Goal: Task Accomplishment & Management: Complete application form

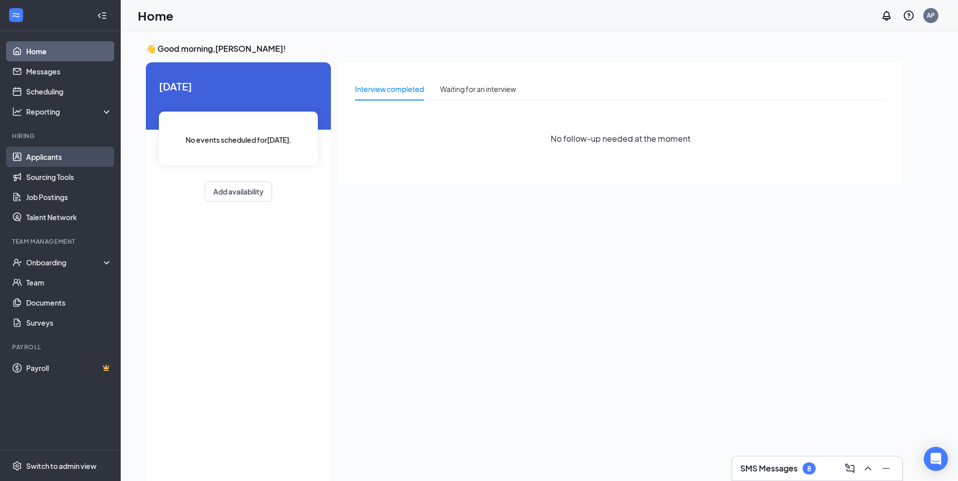
click at [35, 155] on link "Applicants" at bounding box center [69, 157] width 86 height 20
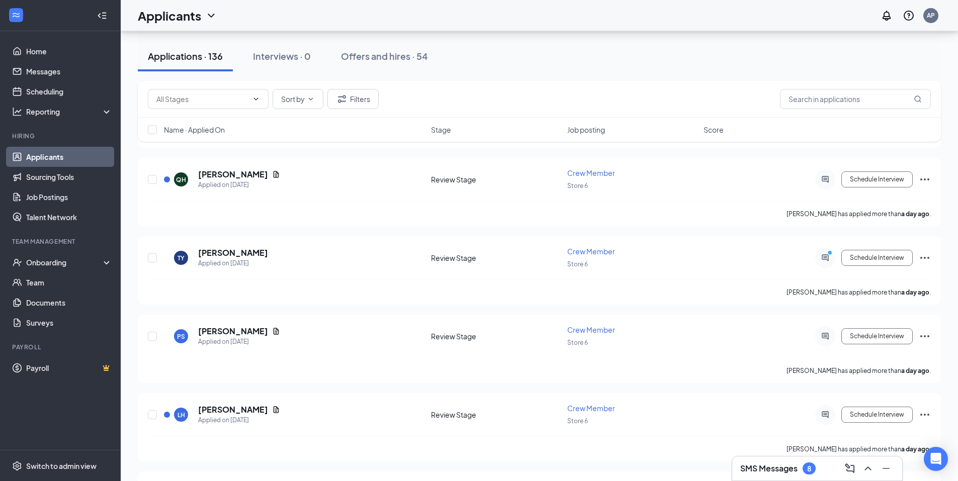
scroll to position [360, 0]
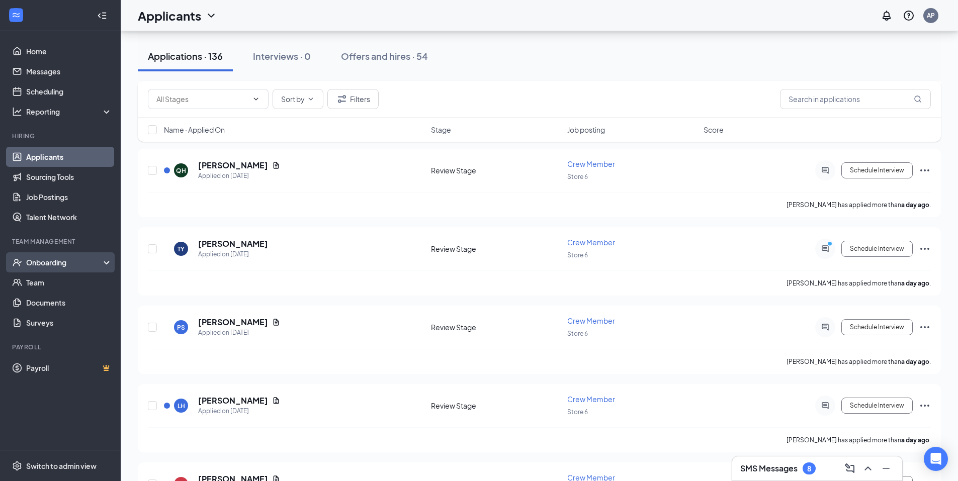
click at [55, 267] on div "Onboarding" at bounding box center [64, 263] width 77 height 10
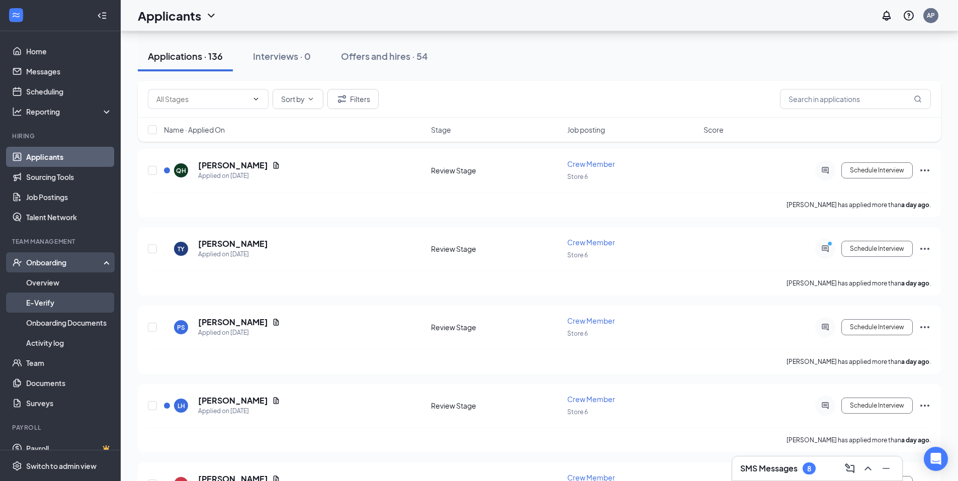
click at [62, 298] on link "E-Verify" at bounding box center [69, 303] width 86 height 20
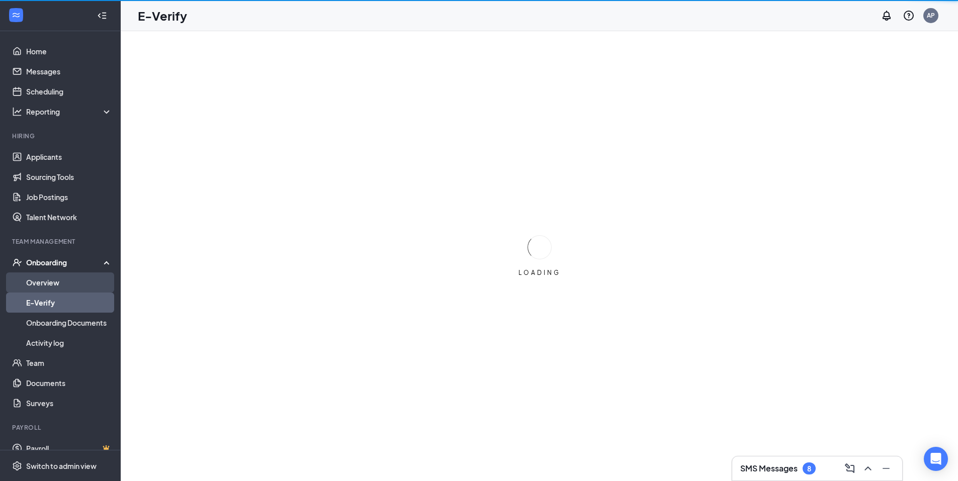
click at [52, 281] on link "Overview" at bounding box center [69, 283] width 86 height 20
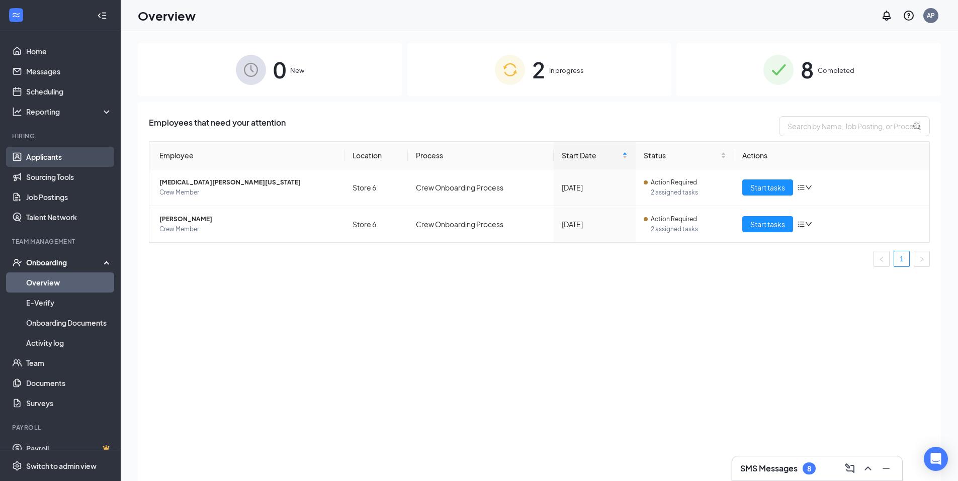
click at [48, 164] on link "Applicants" at bounding box center [69, 157] width 86 height 20
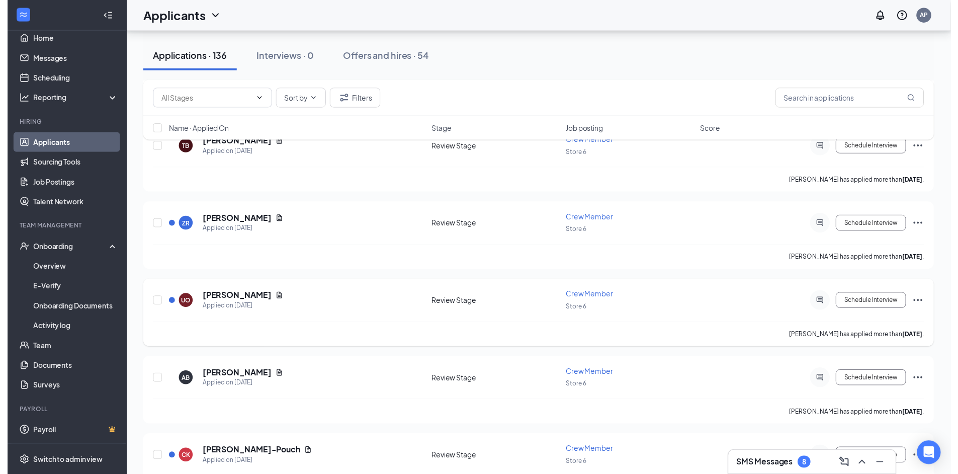
scroll to position [1209, 0]
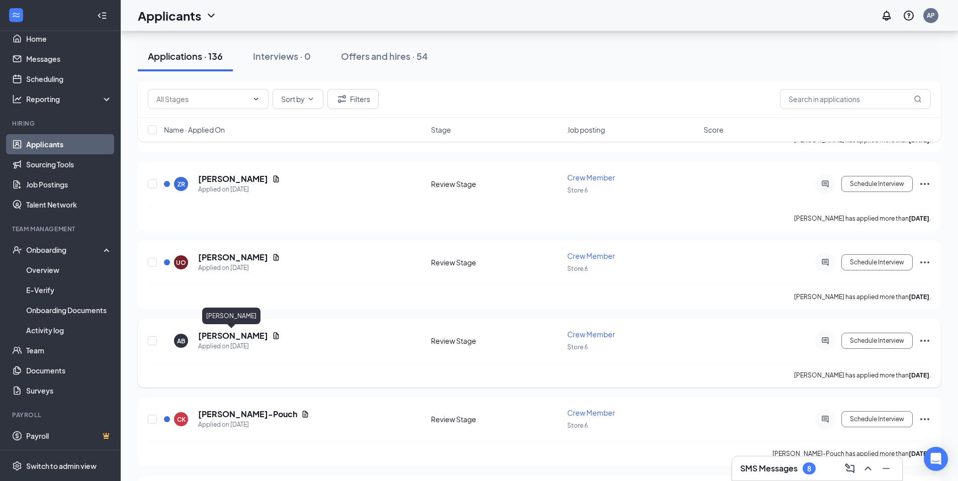
click at [242, 333] on h5 "[PERSON_NAME]" at bounding box center [233, 335] width 70 height 11
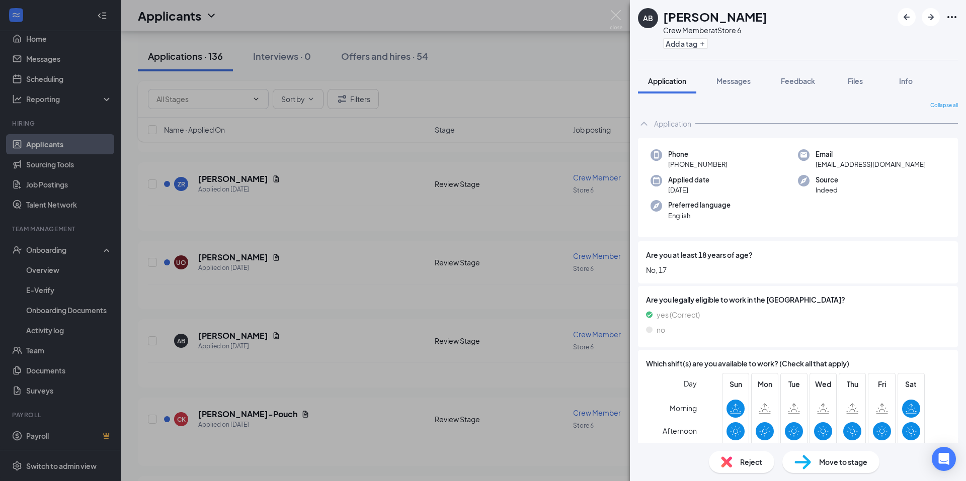
click at [835, 458] on span "Move to stage" at bounding box center [843, 462] width 48 height 11
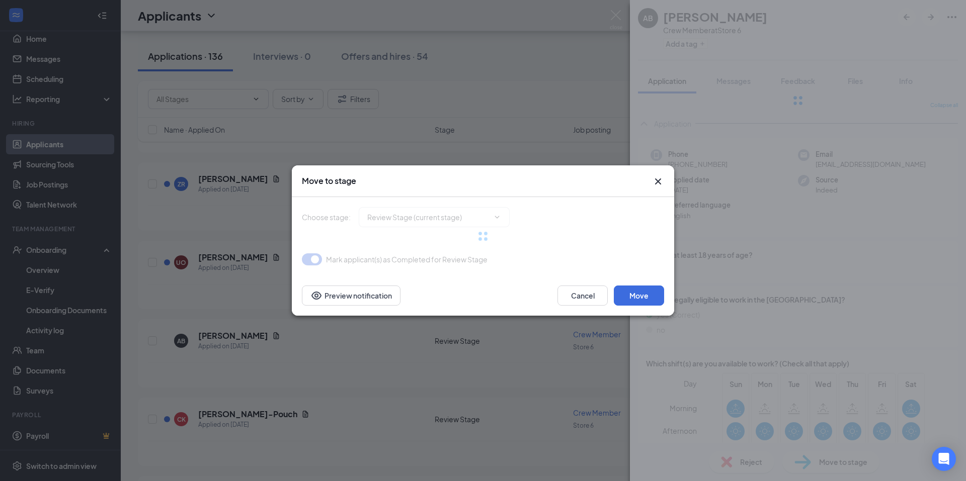
type input "Onsite Interview (next stage)"
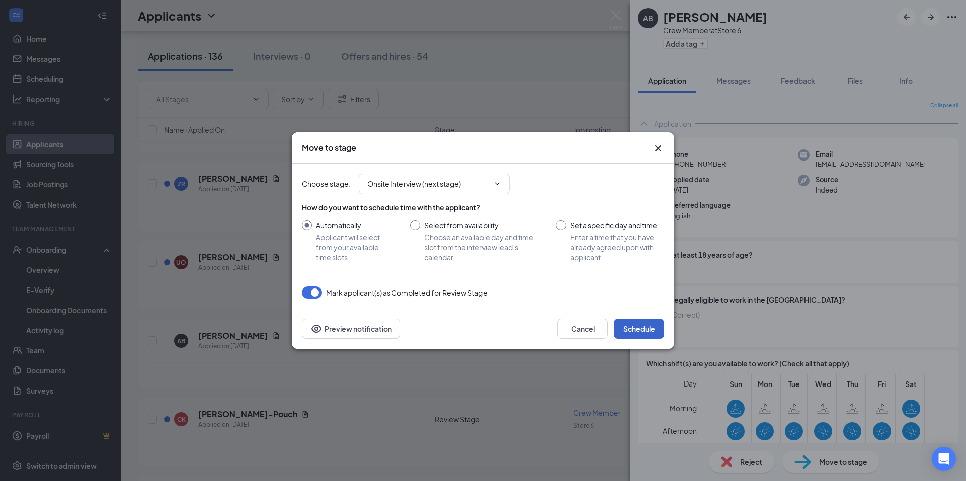
click at [647, 324] on button "Schedule" at bounding box center [639, 329] width 50 height 20
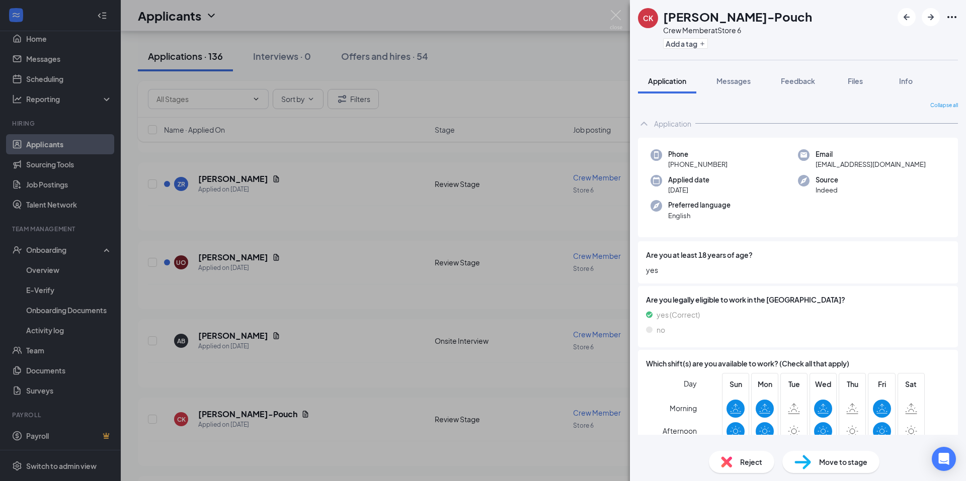
click at [278, 59] on div "CK [PERSON_NAME]-Pouch Crew Member at Store 6 Add a tag Application Messages Fe…" at bounding box center [483, 240] width 966 height 481
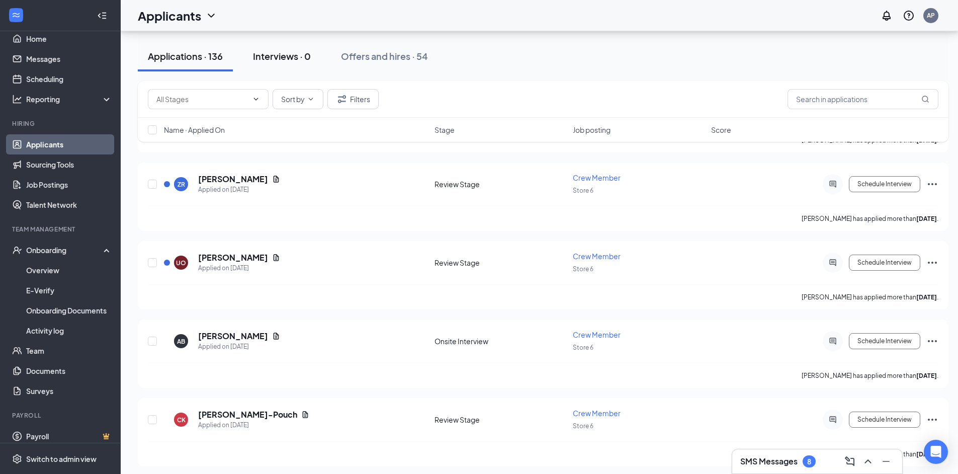
click at [282, 64] on button "Interviews · 0" at bounding box center [282, 56] width 78 height 30
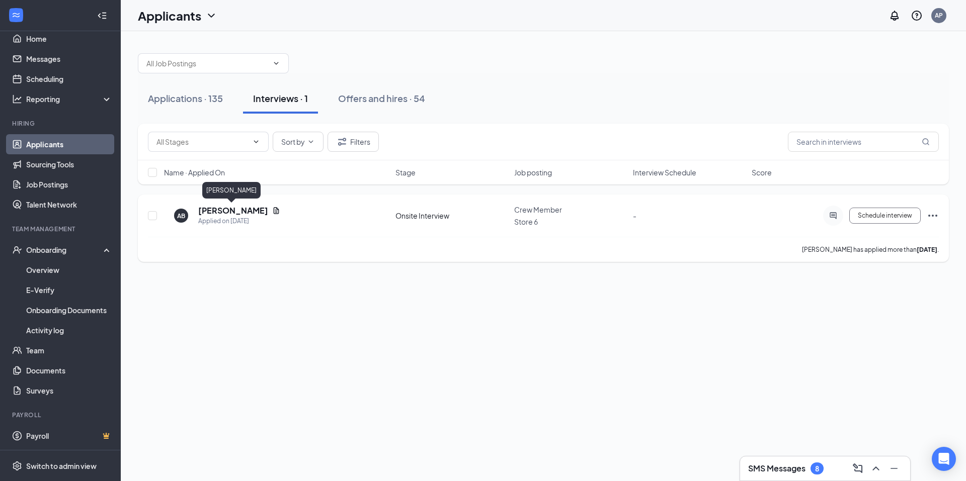
click at [220, 208] on h5 "[PERSON_NAME]" at bounding box center [233, 210] width 70 height 11
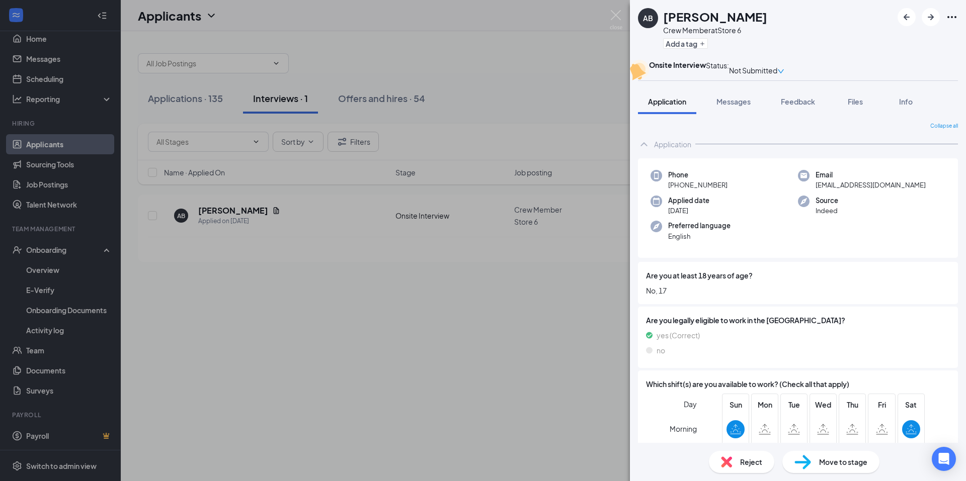
click at [847, 467] on span "Move to stage" at bounding box center [843, 462] width 48 height 11
type input "Hiring Complete (final stage)"
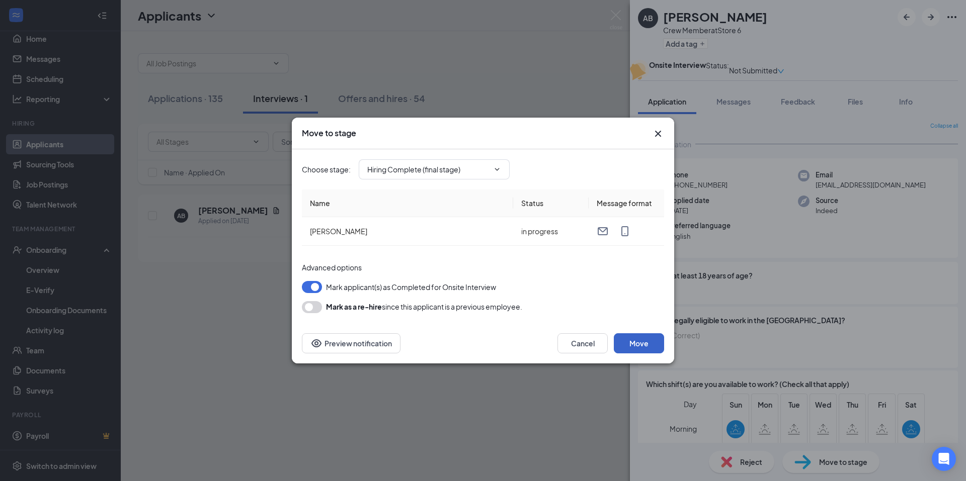
click at [628, 341] on button "Move" at bounding box center [639, 343] width 50 height 20
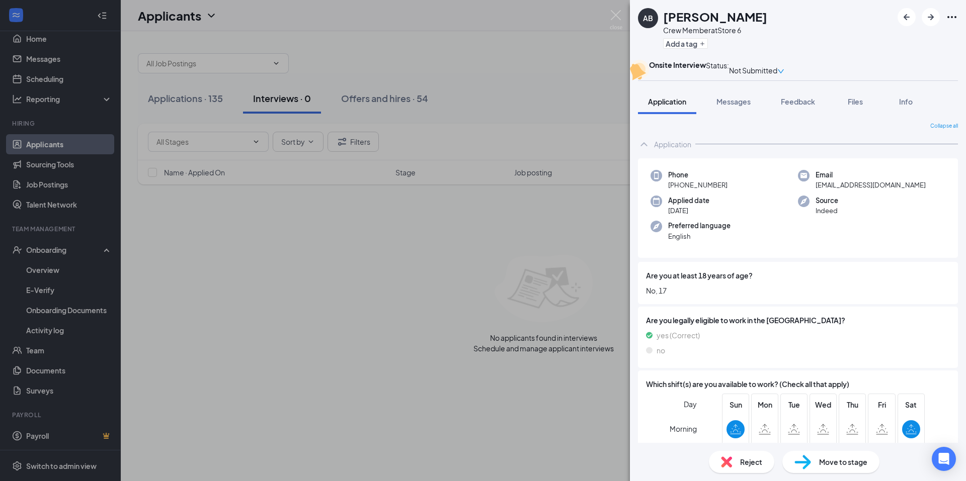
click at [377, 57] on div "AB [PERSON_NAME] Crew Member at Store 6 Add a tag Onsite Interview Status : Not…" at bounding box center [483, 240] width 966 height 481
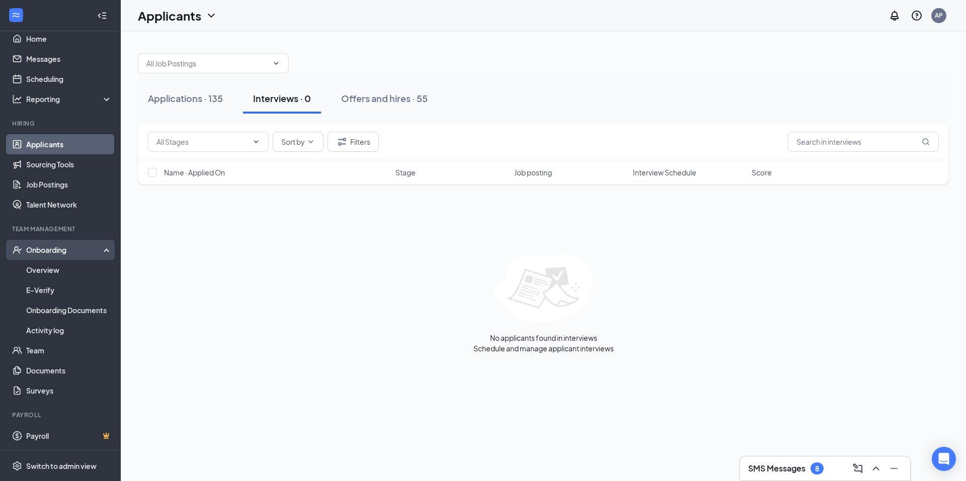
click at [41, 252] on div "Onboarding" at bounding box center [64, 250] width 77 height 10
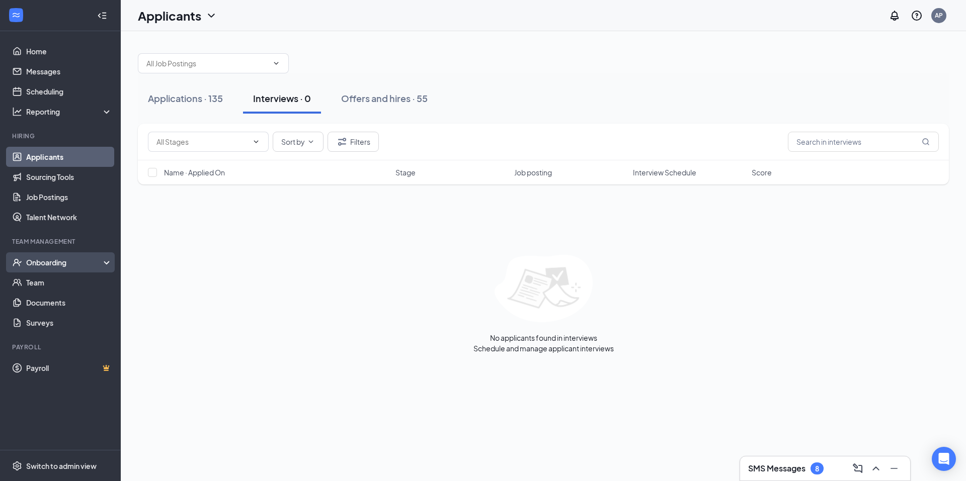
drag, startPoint x: 63, startPoint y: 263, endPoint x: 63, endPoint y: 273, distance: 9.6
click at [63, 263] on div "Onboarding" at bounding box center [64, 263] width 77 height 10
click at [62, 276] on link "Overview" at bounding box center [69, 283] width 86 height 20
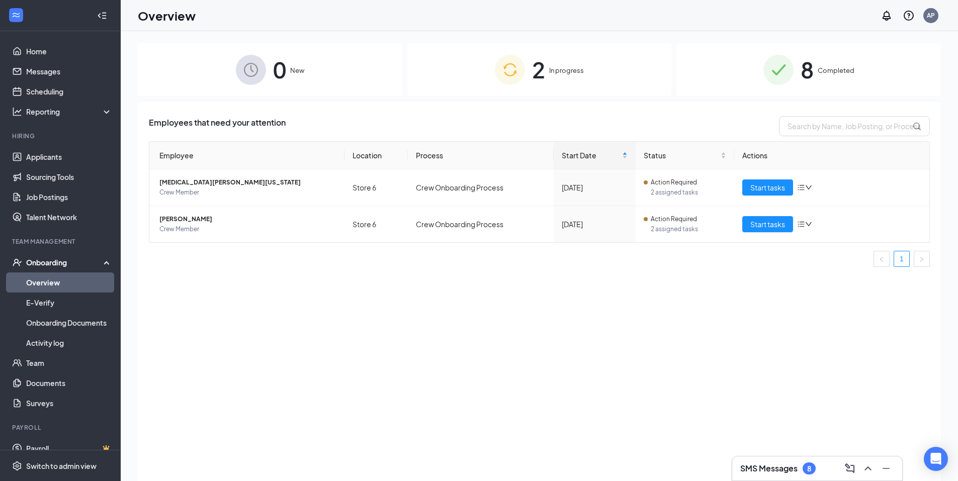
click at [296, 75] on span "New" at bounding box center [297, 70] width 14 height 10
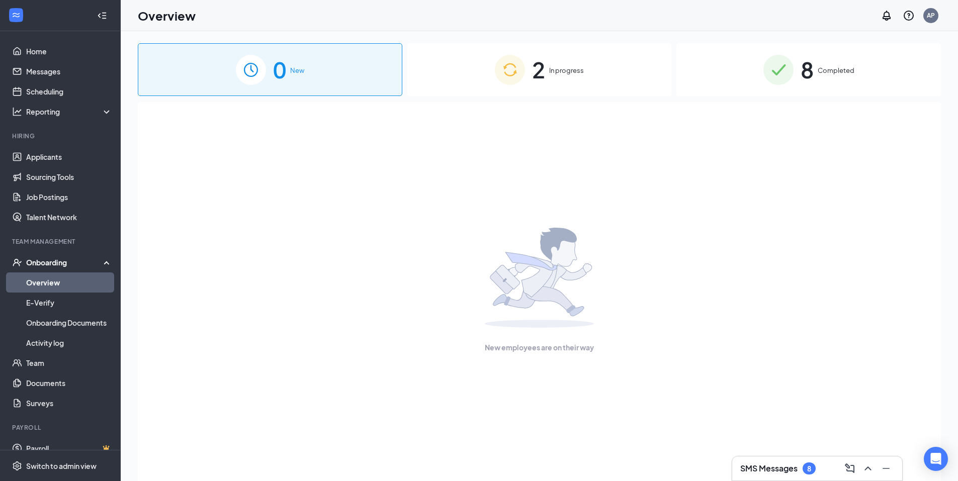
click at [479, 62] on div "2 In progress" at bounding box center [539, 69] width 265 height 53
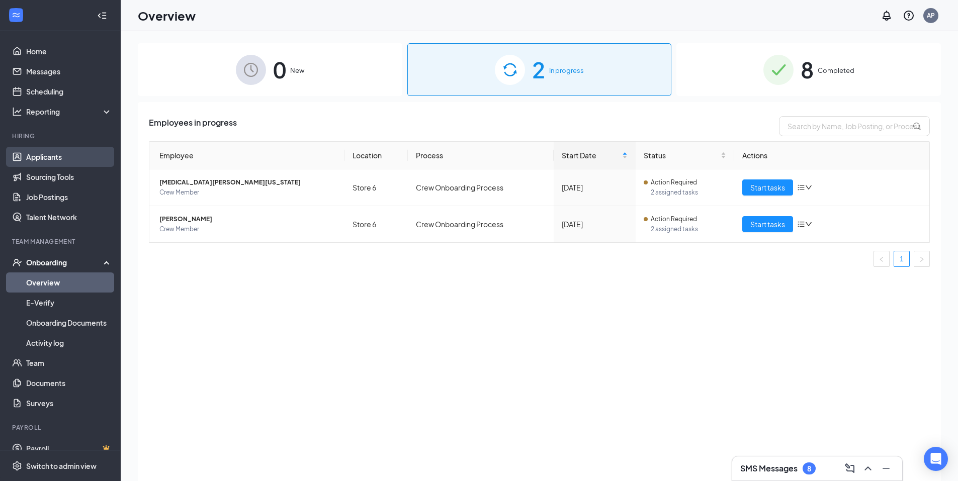
click at [67, 152] on link "Applicants" at bounding box center [69, 157] width 86 height 20
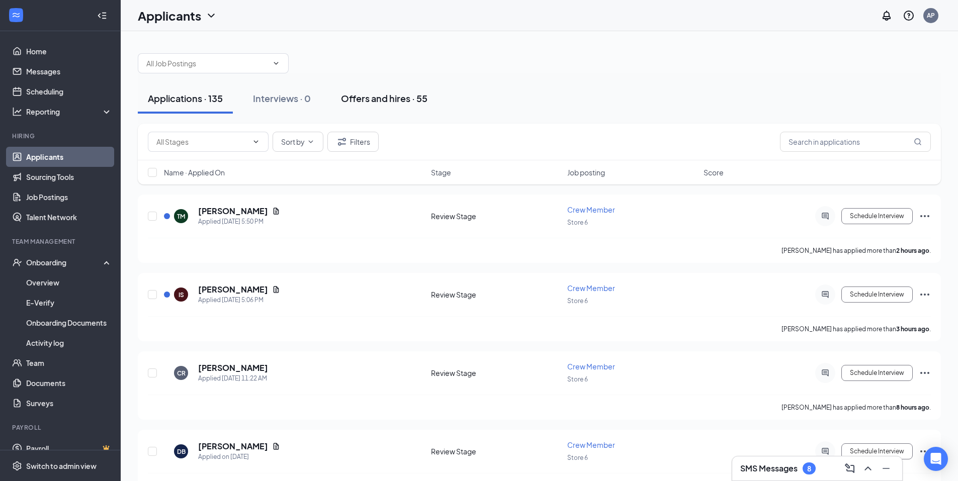
click at [358, 103] on div "Offers and hires · 55" at bounding box center [384, 98] width 87 height 13
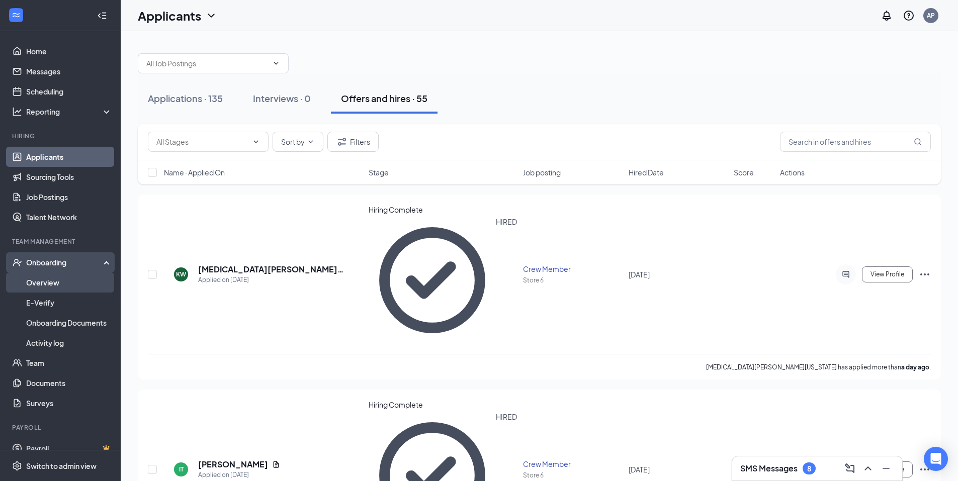
click at [51, 287] on link "Overview" at bounding box center [69, 283] width 86 height 20
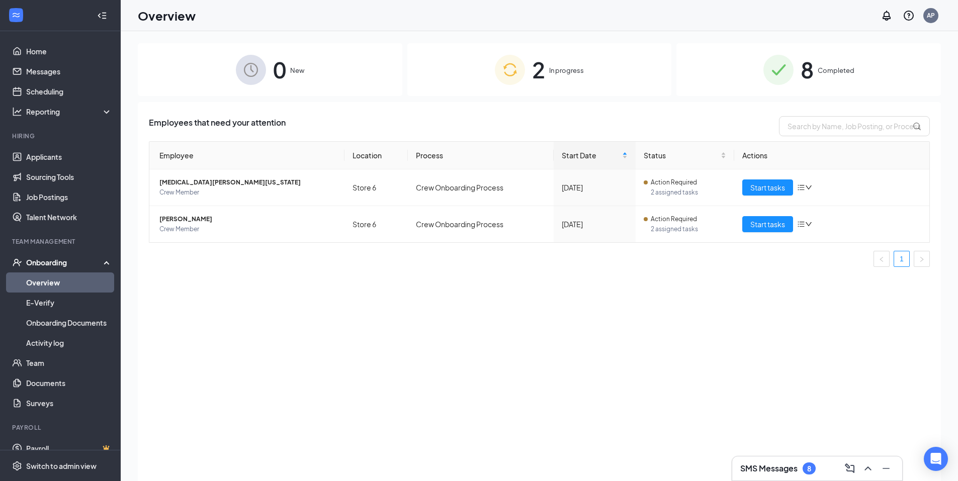
click at [535, 71] on span "2" at bounding box center [538, 69] width 13 height 35
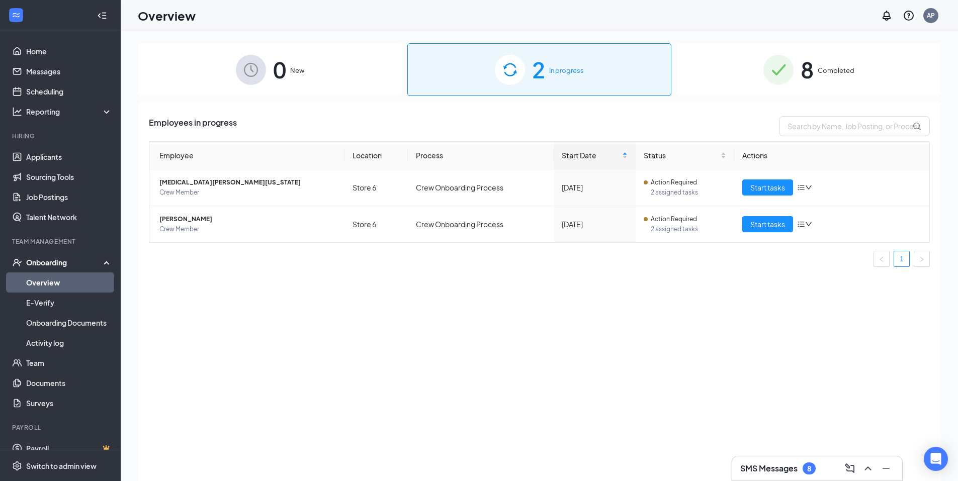
click at [310, 70] on div "0 New" at bounding box center [270, 69] width 265 height 53
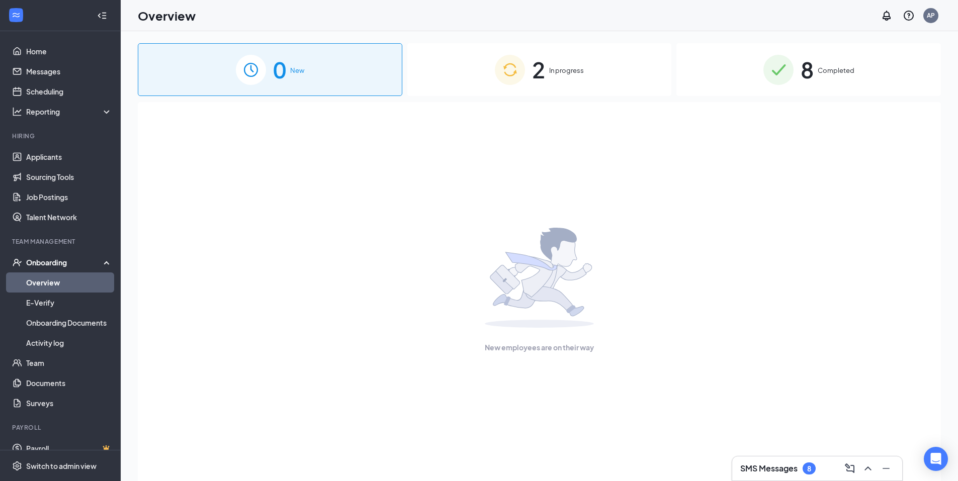
click at [66, 144] on li "Hiring Applicants Sourcing Tools Job Postings Talent Network" at bounding box center [60, 180] width 120 height 96
click at [70, 155] on link "Applicants" at bounding box center [69, 157] width 86 height 20
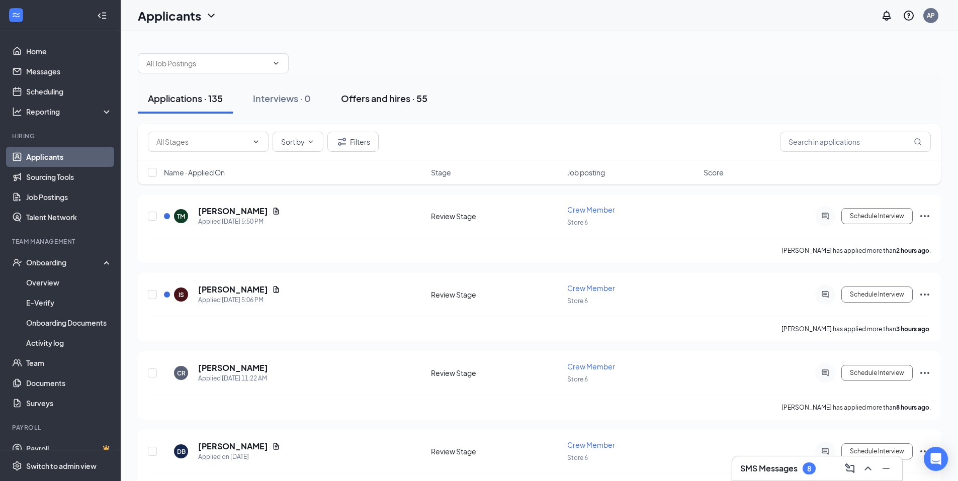
drag, startPoint x: 378, startPoint y: 94, endPoint x: 378, endPoint y: 112, distance: 18.1
click at [378, 93] on div "Offers and hires · 55" at bounding box center [384, 98] width 87 height 13
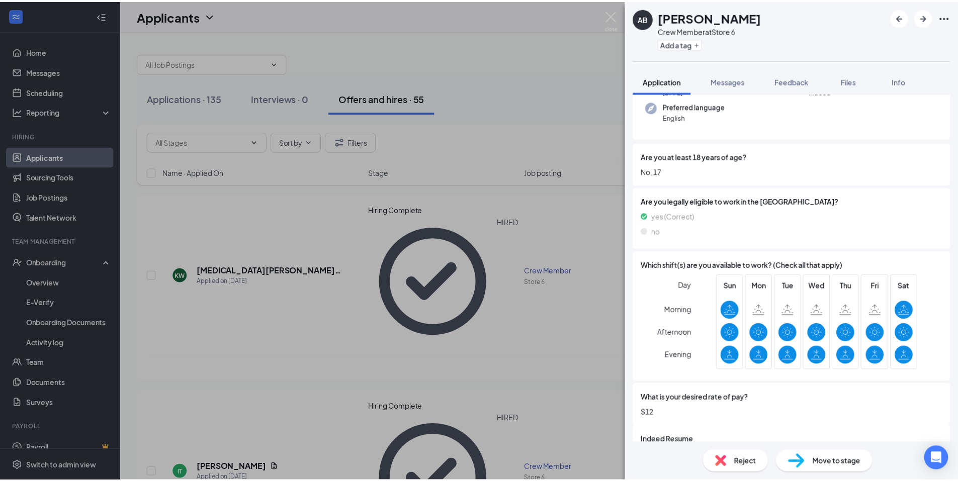
scroll to position [101, 0]
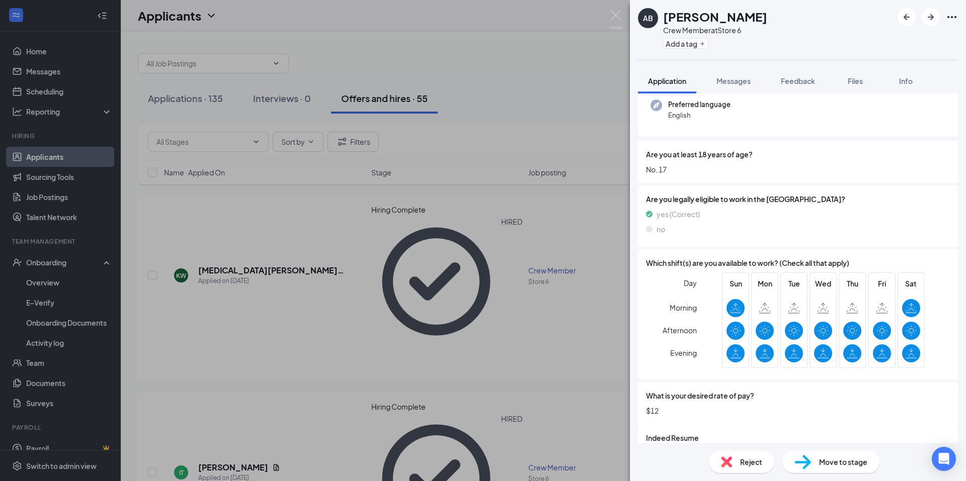
click at [846, 463] on span "Move to stage" at bounding box center [843, 462] width 48 height 11
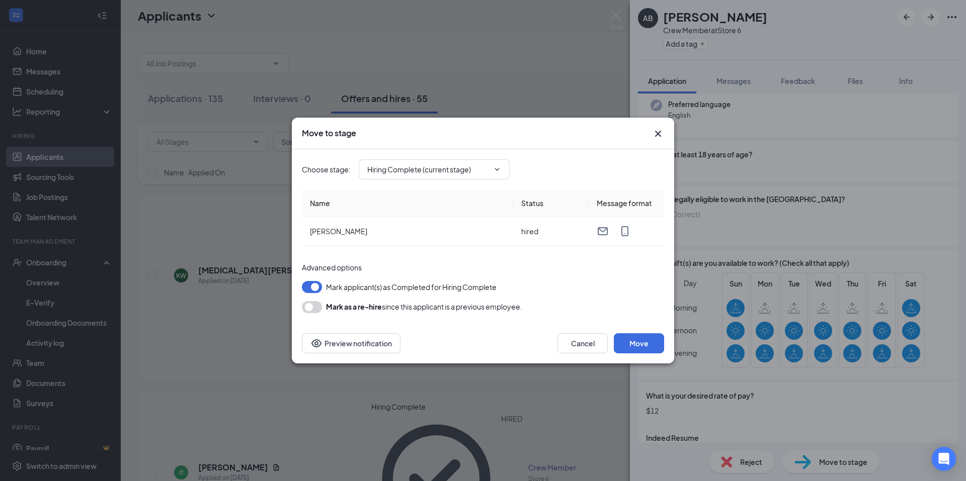
click at [550, 29] on div "Move to stage Choose stage : Hiring Complete (current stage) Name Status Messag…" at bounding box center [483, 240] width 966 height 481
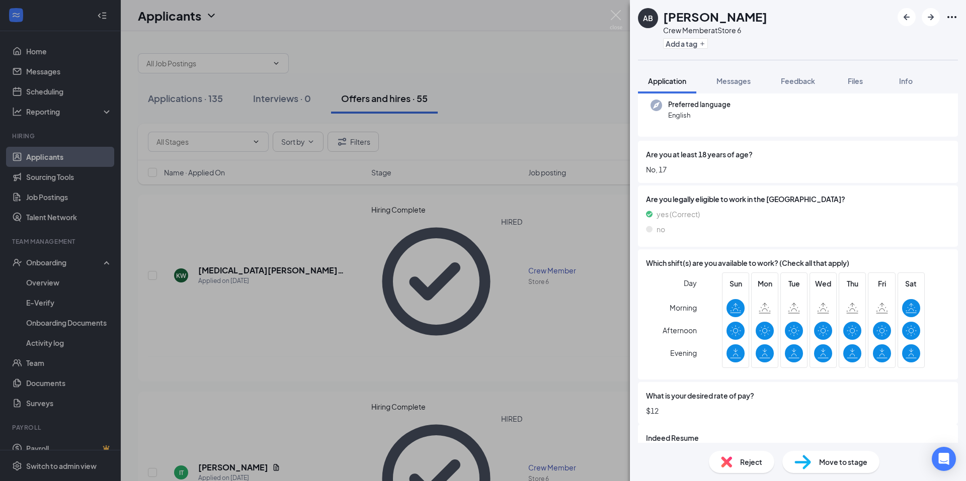
click at [389, 59] on div "AB [PERSON_NAME] Crew Member at Store 6 Add a tag Application Messages Feedback…" at bounding box center [483, 240] width 966 height 481
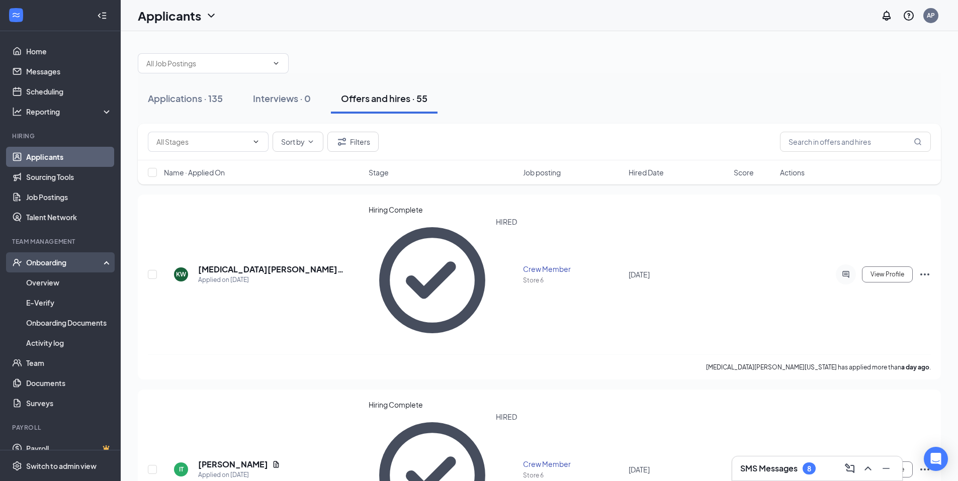
click at [48, 261] on div "Onboarding" at bounding box center [64, 263] width 77 height 10
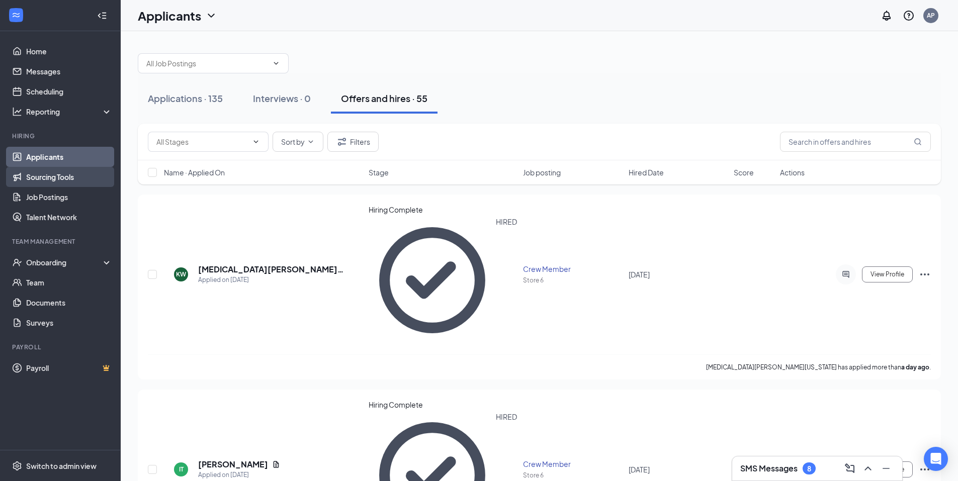
click at [71, 169] on link "Sourcing Tools" at bounding box center [69, 177] width 86 height 20
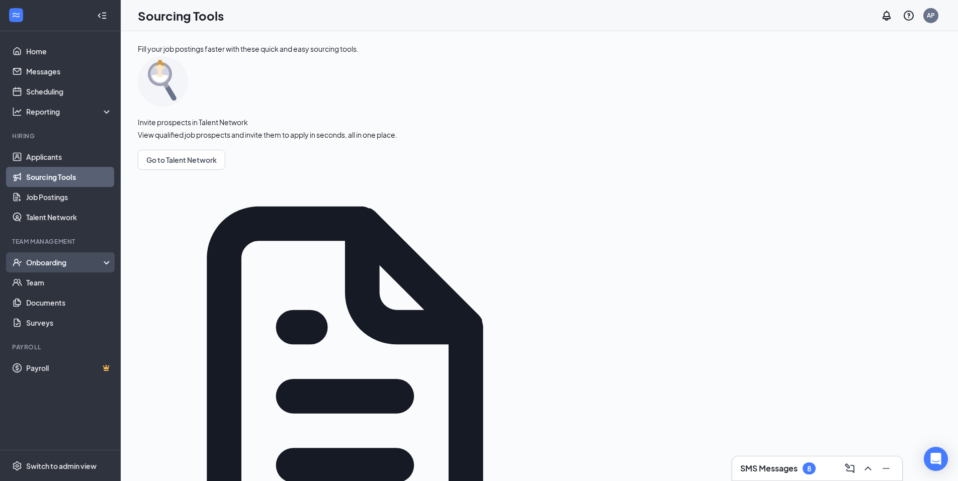
click at [49, 264] on div "Onboarding" at bounding box center [64, 263] width 77 height 10
click at [58, 279] on link "Overview" at bounding box center [69, 283] width 86 height 20
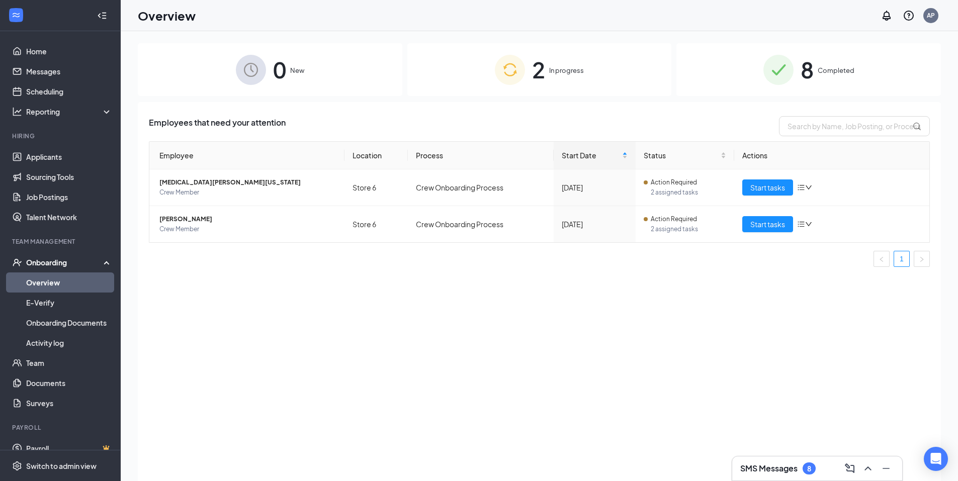
click at [791, 53] on div "8 Completed" at bounding box center [809, 69] width 265 height 53
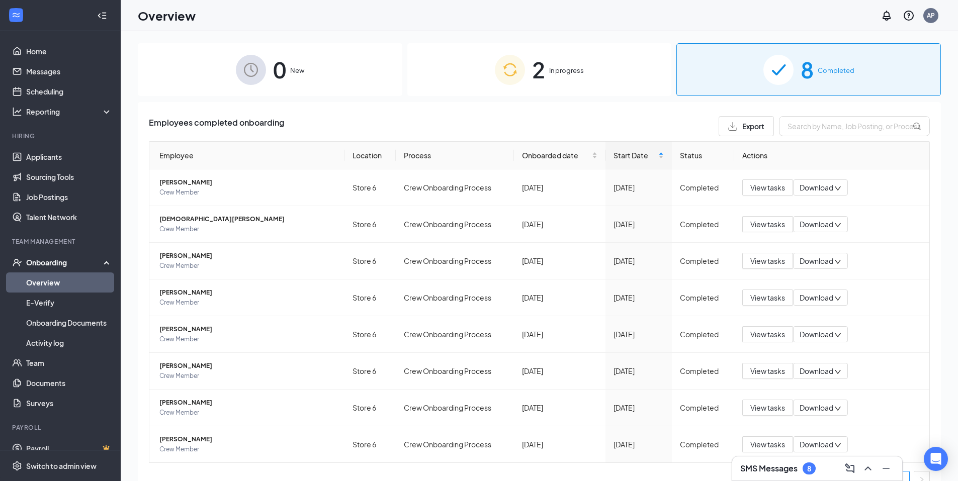
click at [518, 75] on img at bounding box center [510, 70] width 30 height 30
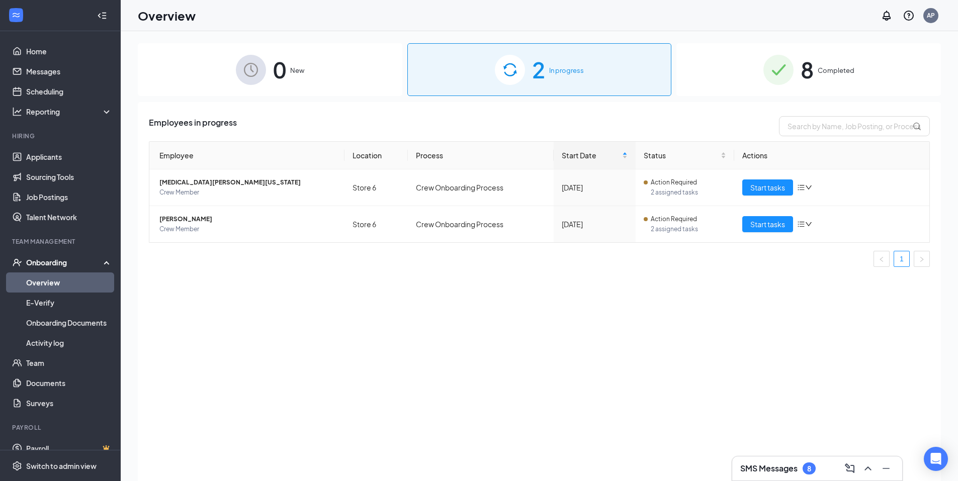
click at [696, 72] on div "8 Completed" at bounding box center [809, 69] width 265 height 53
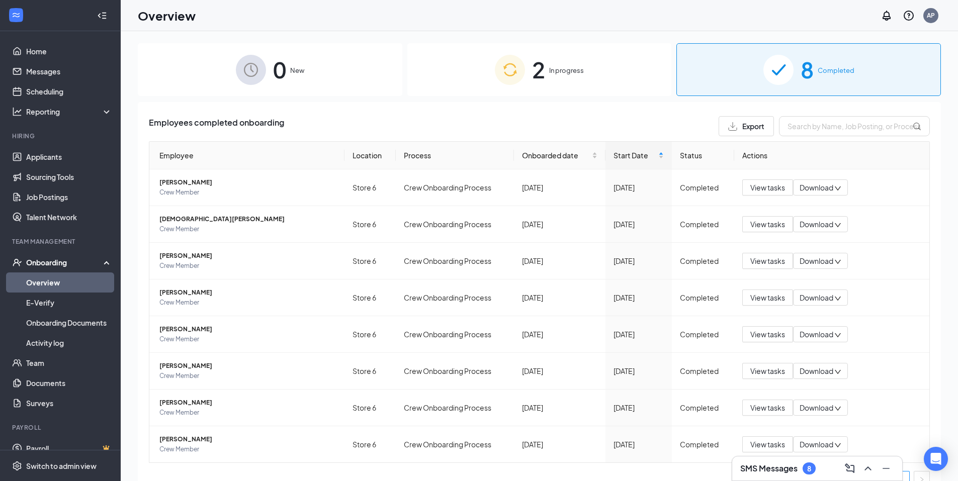
click at [523, 77] on div "2 In progress" at bounding box center [539, 69] width 265 height 53
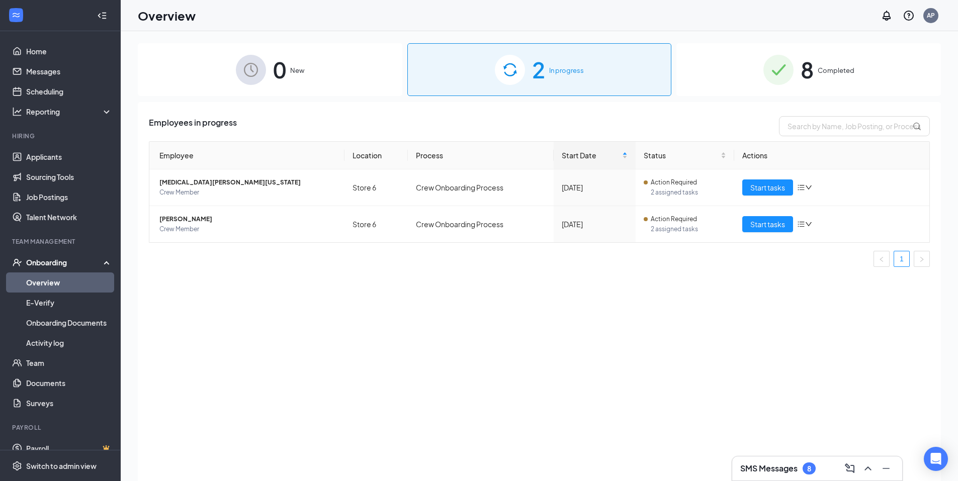
click at [258, 61] on img at bounding box center [251, 70] width 30 height 30
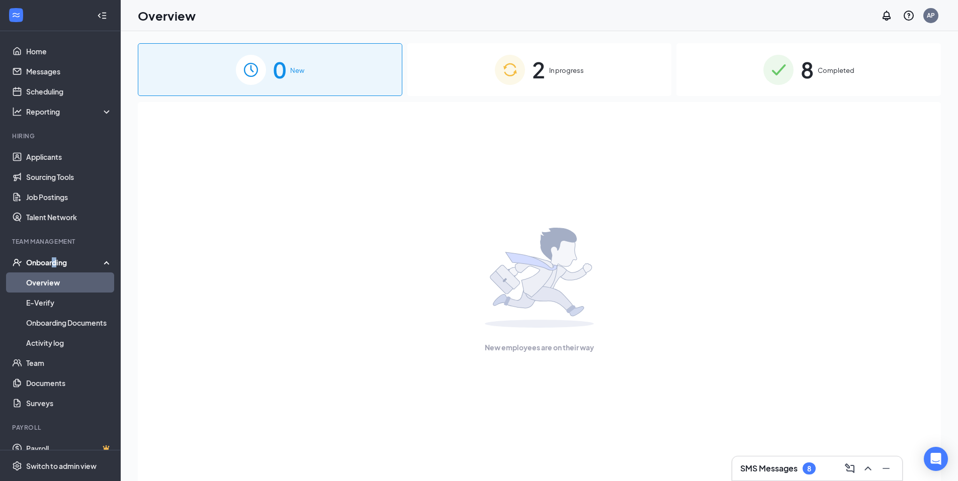
click at [55, 262] on div "Onboarding" at bounding box center [64, 263] width 77 height 10
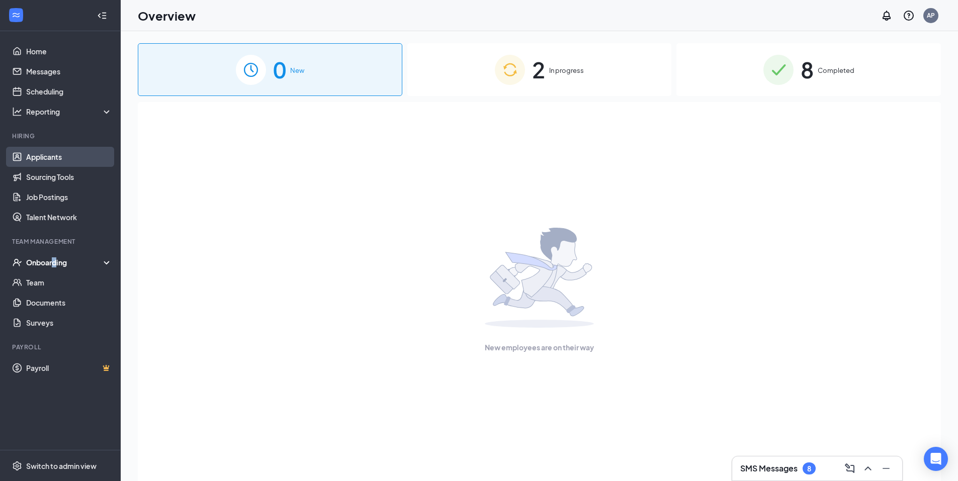
click at [45, 152] on link "Applicants" at bounding box center [69, 157] width 86 height 20
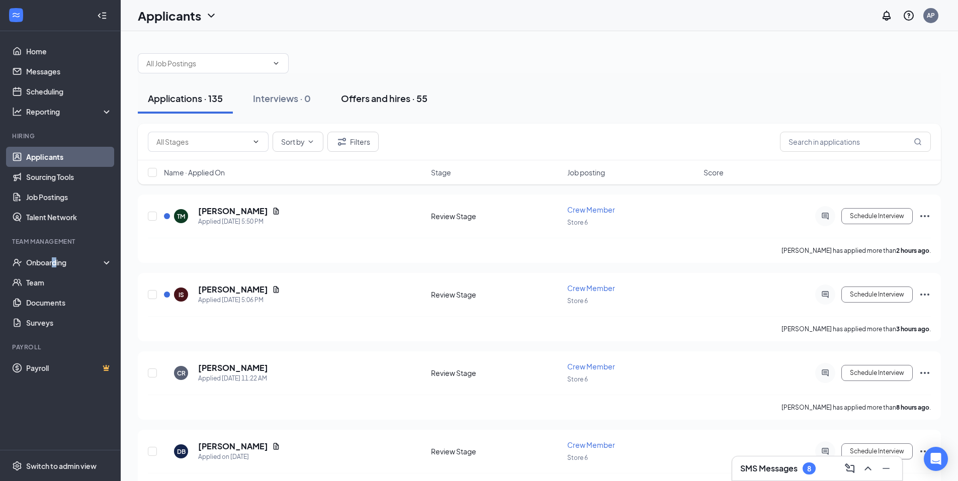
click at [410, 102] on div "Offers and hires · 55" at bounding box center [384, 98] width 87 height 13
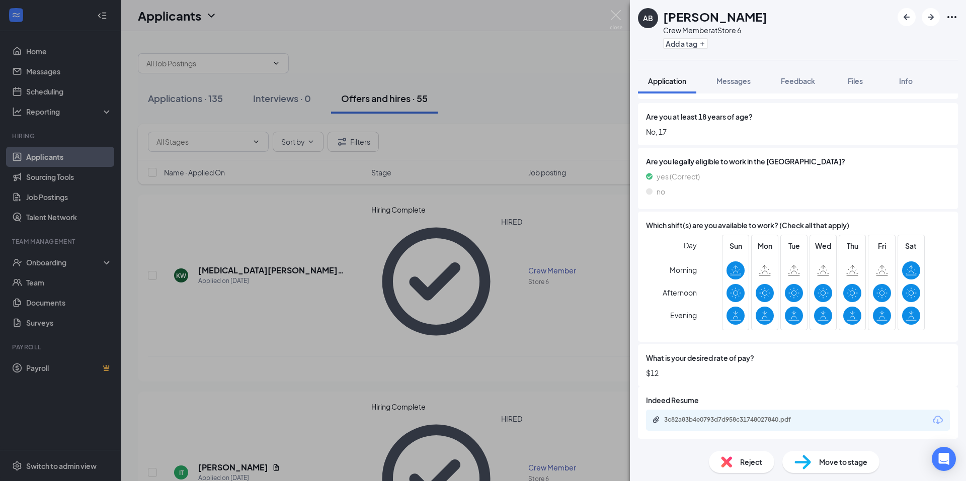
click at [813, 459] on div "Move to stage" at bounding box center [830, 462] width 97 height 22
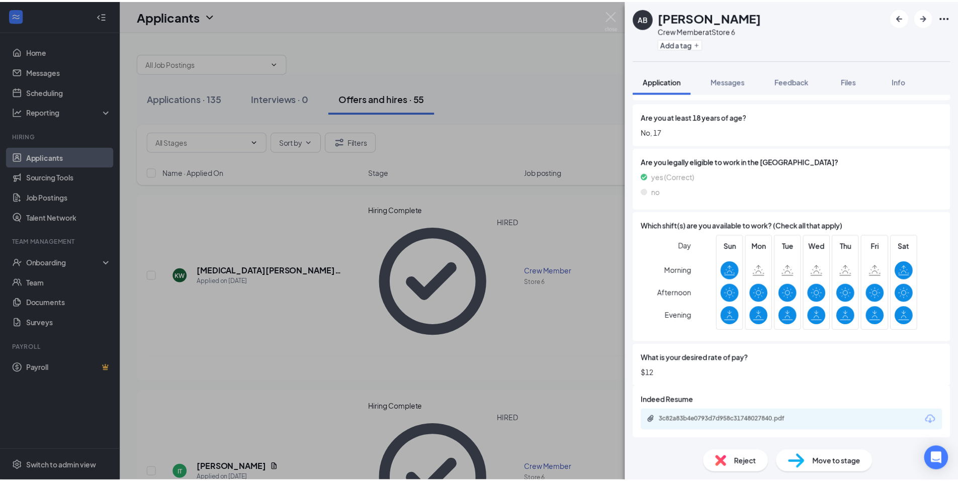
scroll to position [135, 0]
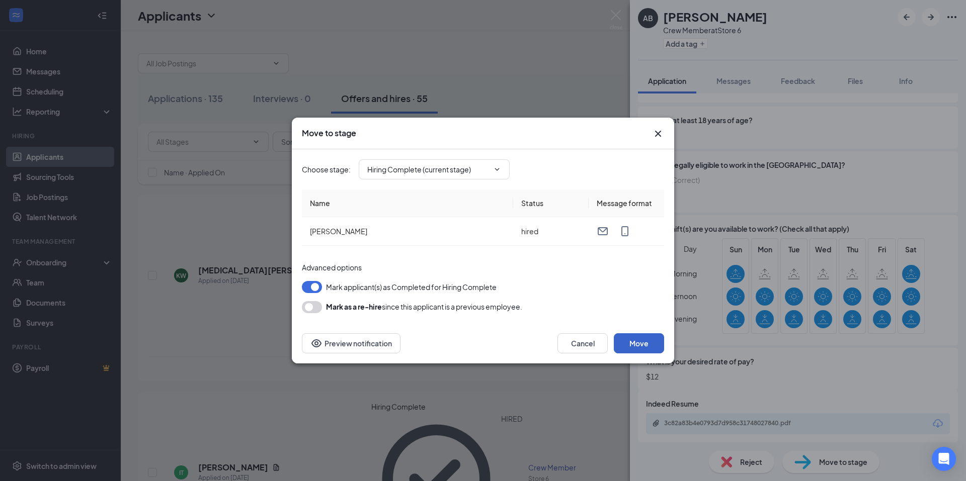
click at [654, 341] on button "Move" at bounding box center [639, 343] width 50 height 20
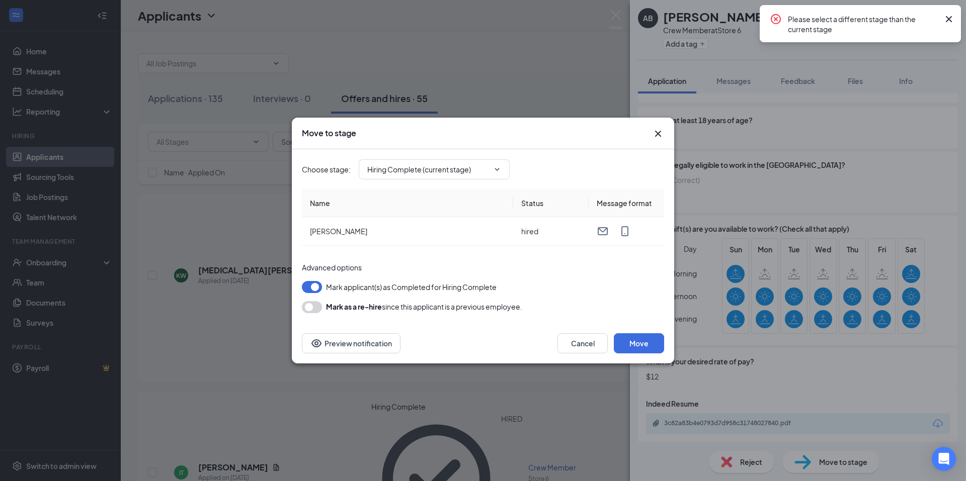
drag, startPoint x: 946, startPoint y: 24, endPoint x: 934, endPoint y: 34, distance: 16.0
click at [938, 32] on div "Please select a different stage than the current stage" at bounding box center [871, 23] width 167 height 21
click at [460, 169] on input "Hiring Complete (current stage)" at bounding box center [428, 169] width 122 height 11
drag, startPoint x: 569, startPoint y: 131, endPoint x: 605, endPoint y: 138, distance: 36.3
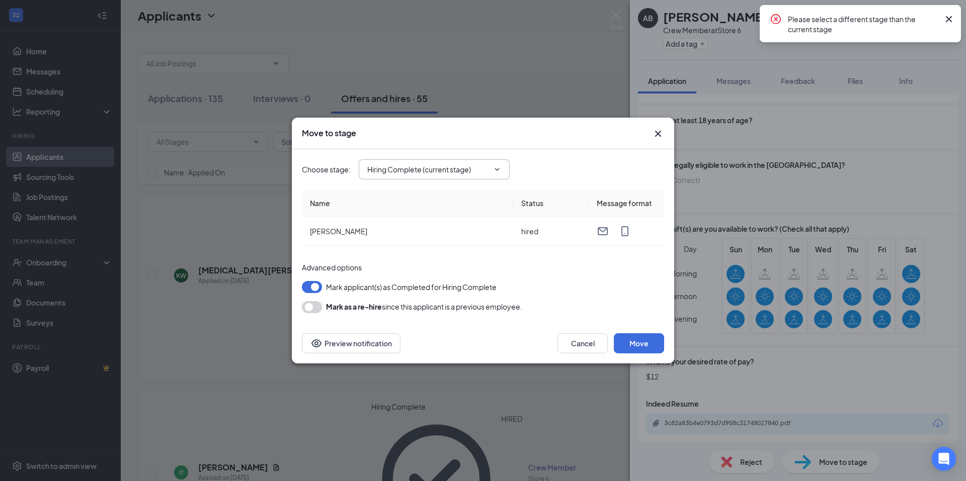
click at [605, 138] on div "Move to stage" at bounding box center [474, 133] width 344 height 11
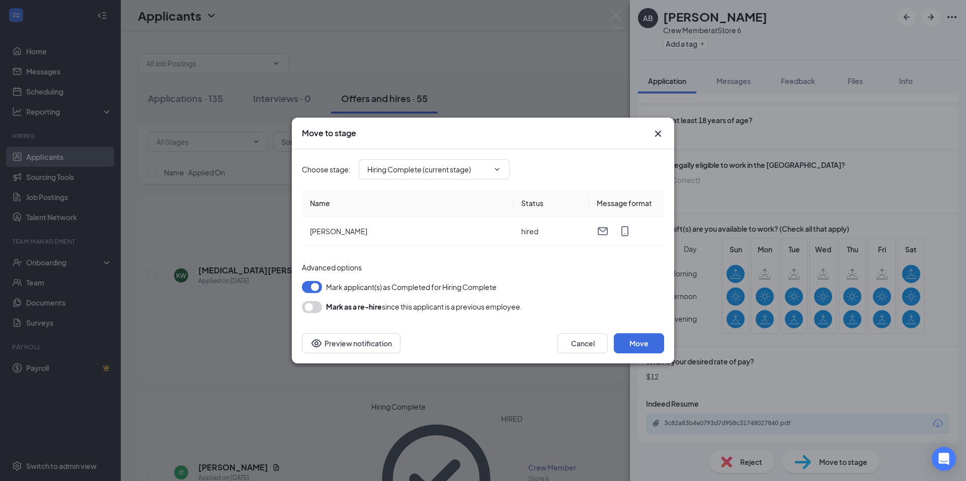
click at [661, 138] on icon "Cross" at bounding box center [658, 134] width 12 height 12
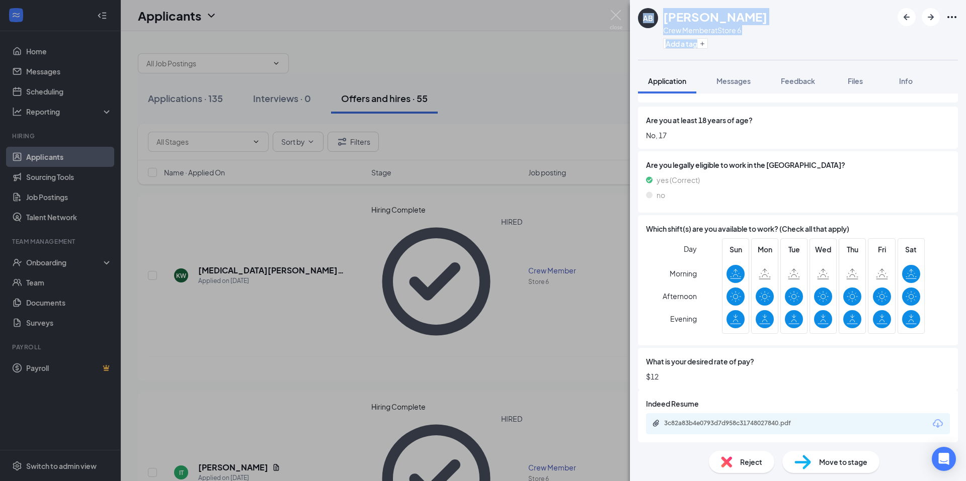
click at [378, 62] on div "AB [PERSON_NAME] Crew Member at Store 6 Add a tag Application Messages Feedback…" at bounding box center [483, 240] width 966 height 481
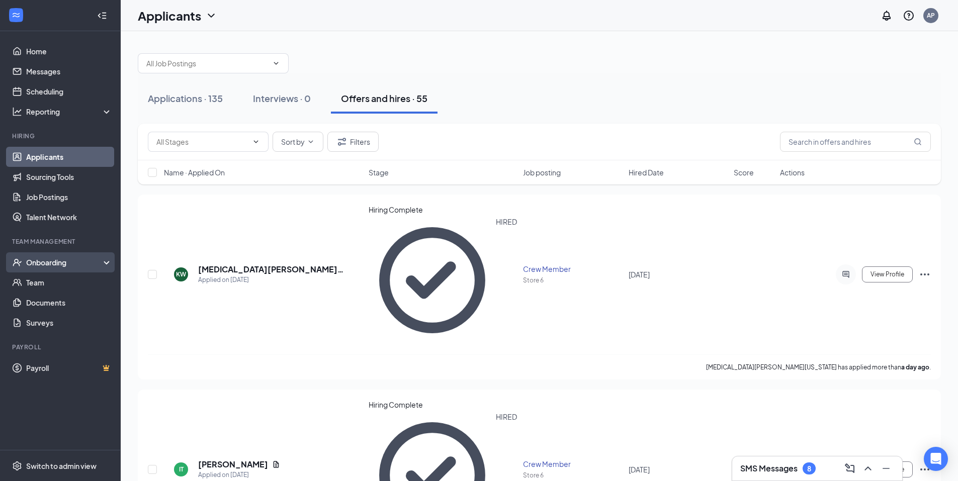
click at [67, 260] on div "Onboarding" at bounding box center [64, 263] width 77 height 10
click at [56, 279] on link "Overview" at bounding box center [69, 283] width 86 height 20
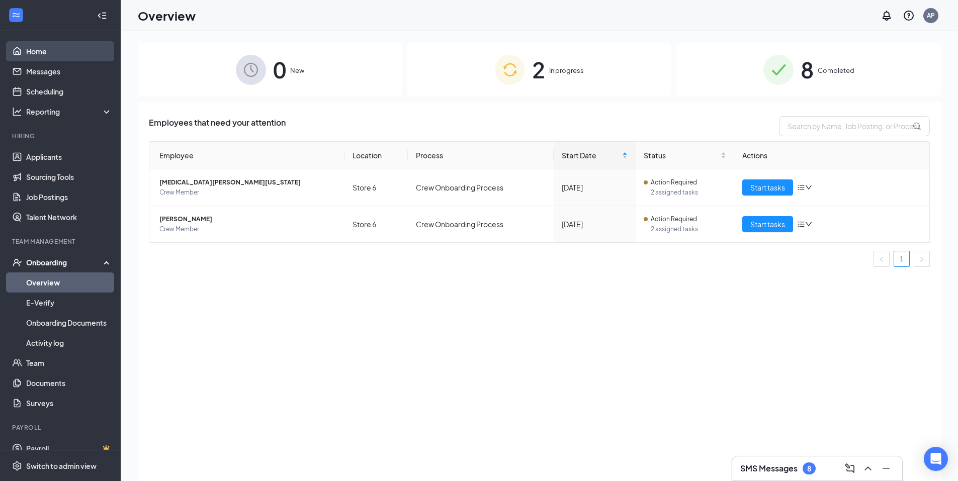
click at [26, 52] on link "Home" at bounding box center [69, 51] width 86 height 20
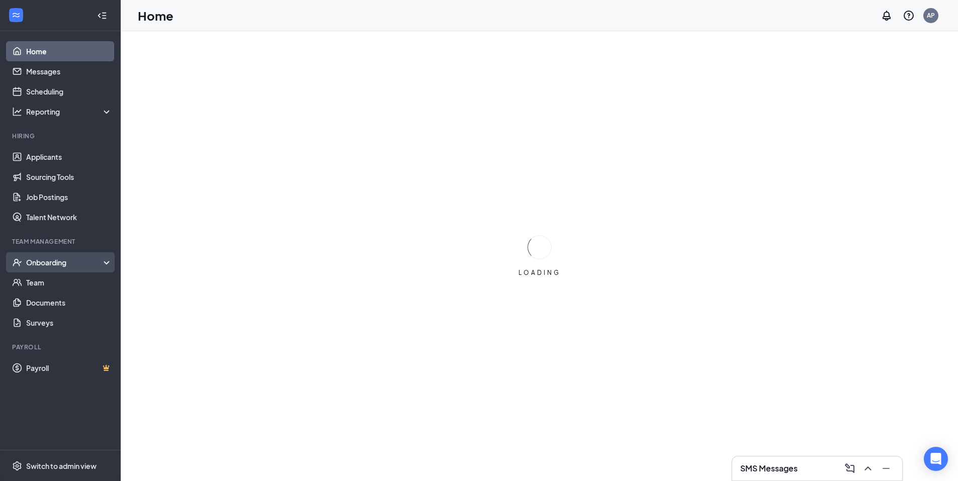
click at [69, 270] on div "Onboarding" at bounding box center [60, 263] width 121 height 20
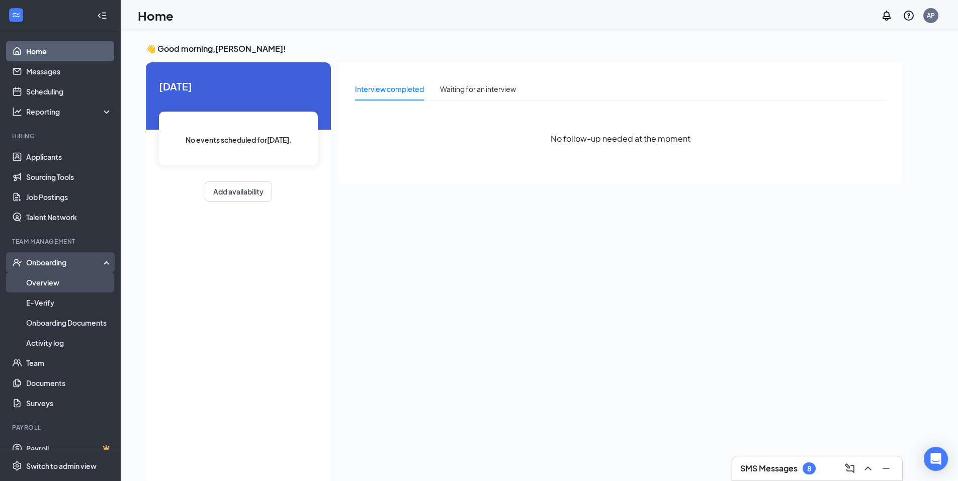
click at [68, 277] on link "Overview" at bounding box center [69, 283] width 86 height 20
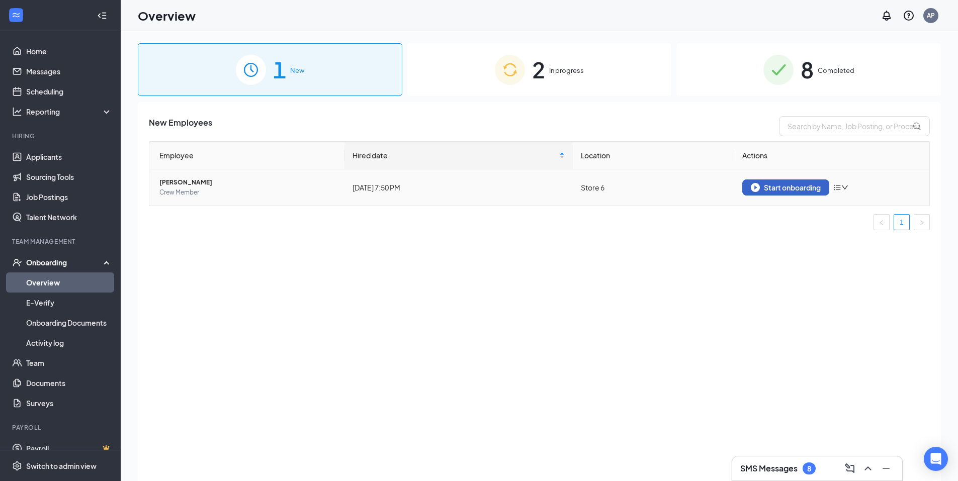
click at [794, 188] on div "Start onboarding" at bounding box center [786, 187] width 70 height 9
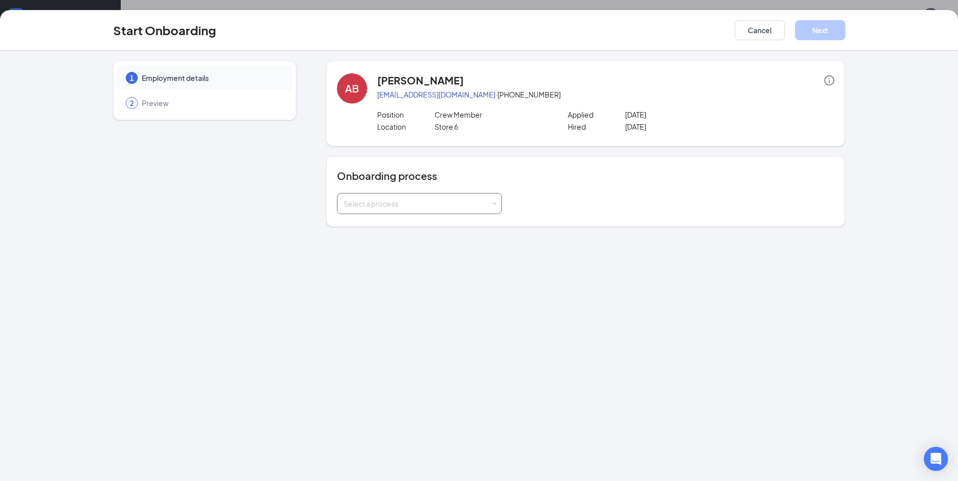
click at [457, 209] on div "Select a process" at bounding box center [420, 204] width 152 height 20
click at [435, 232] on li "Crew Onboarding Process" at bounding box center [419, 225] width 165 height 18
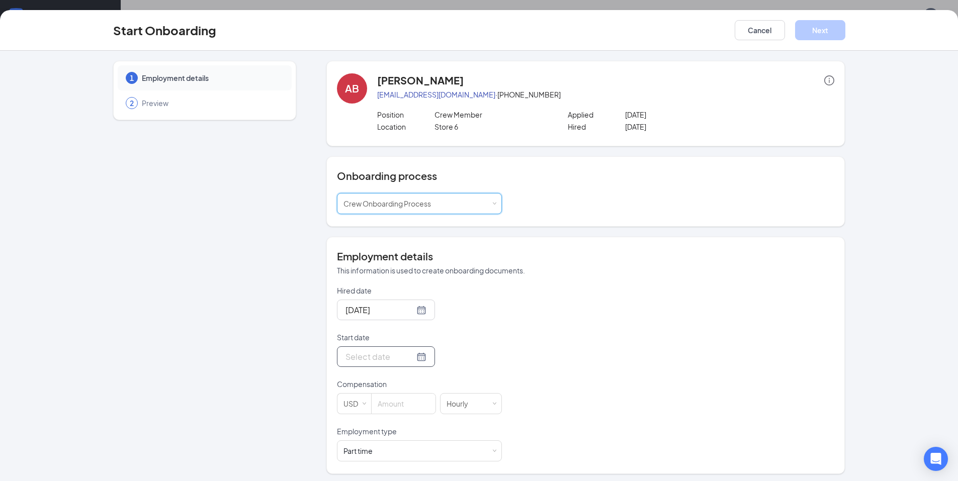
click at [373, 363] on input "Start date" at bounding box center [380, 357] width 69 height 13
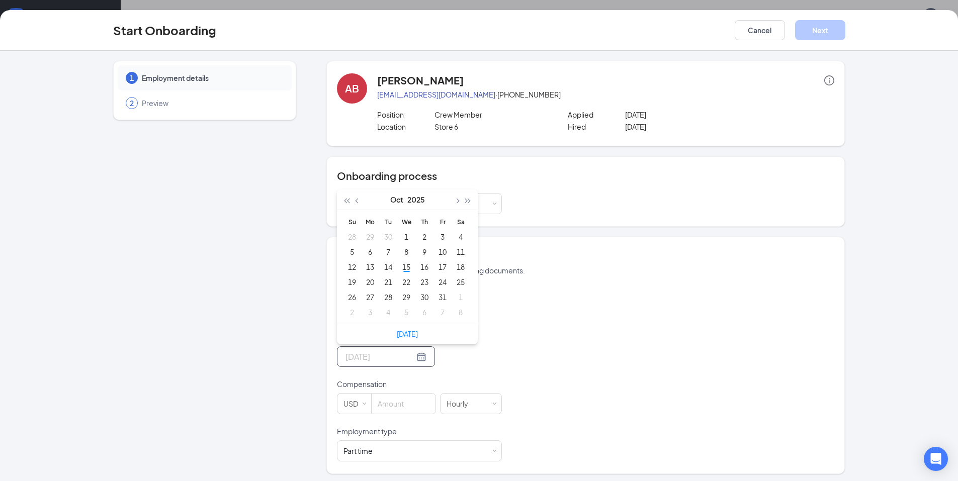
type input "Nov 6, 2025"
type input "Oct 21, 2025"
click at [387, 285] on div "21" at bounding box center [388, 282] width 12 height 12
drag, startPoint x: 406, startPoint y: 402, endPoint x: 402, endPoint y: 391, distance: 11.8
click at [403, 396] on input at bounding box center [404, 404] width 64 height 20
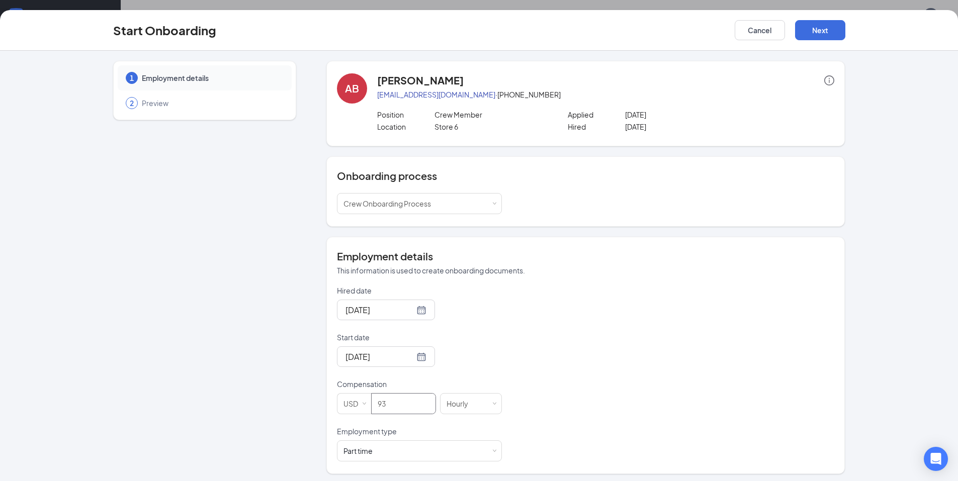
type input "9"
type input "9.5"
click at [827, 30] on button "Next" at bounding box center [820, 30] width 50 height 20
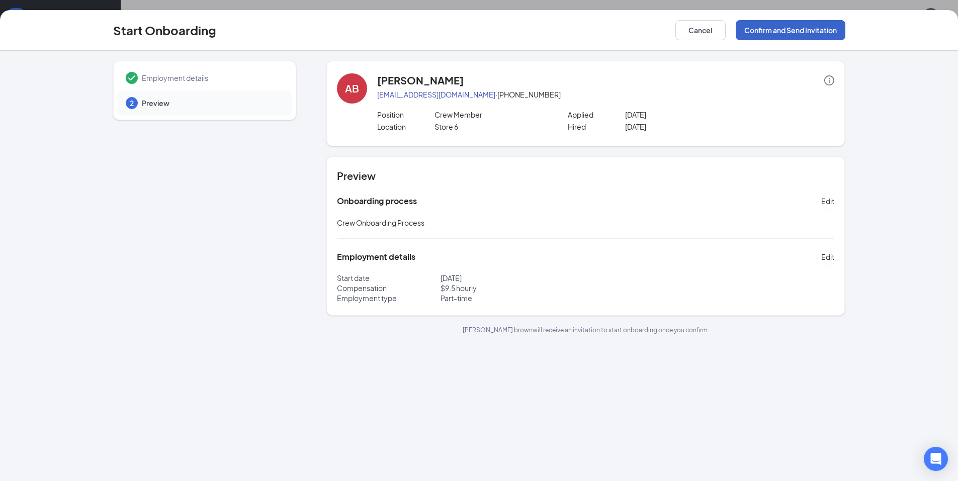
click at [789, 31] on button "Confirm and Send Invitation" at bounding box center [791, 30] width 110 height 20
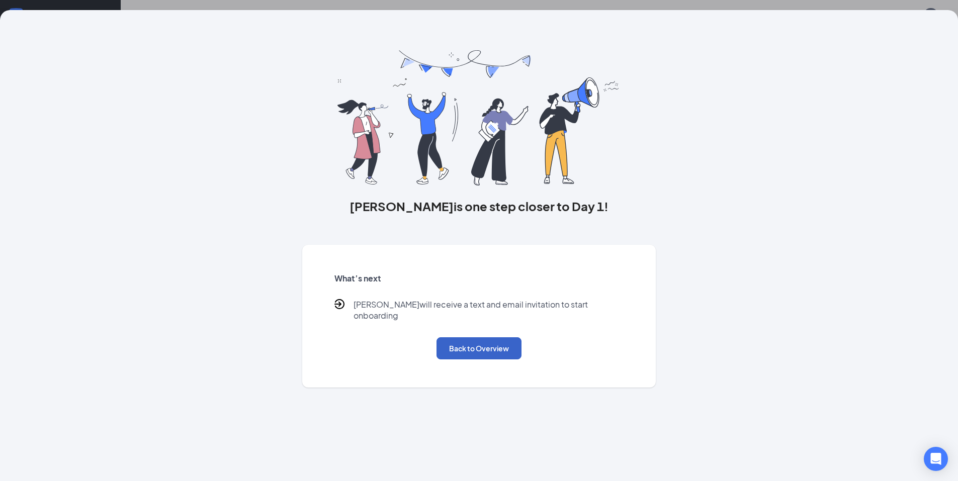
click at [471, 338] on button "Back to Overview" at bounding box center [479, 349] width 85 height 22
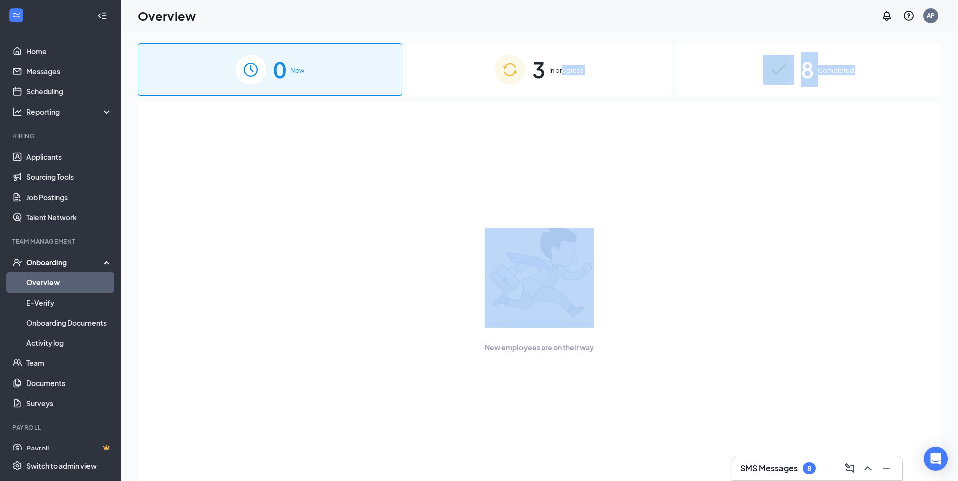
drag, startPoint x: 560, startPoint y: 98, endPoint x: 560, endPoint y: 106, distance: 8.1
click at [560, 106] on div "0 New 3 In progress 8 Completed New employees are on their way" at bounding box center [539, 278] width 803 height 471
click at [574, 42] on div "0 New 3 In progress 8 Completed New employees are on their way" at bounding box center [540, 278] width 838 height 495
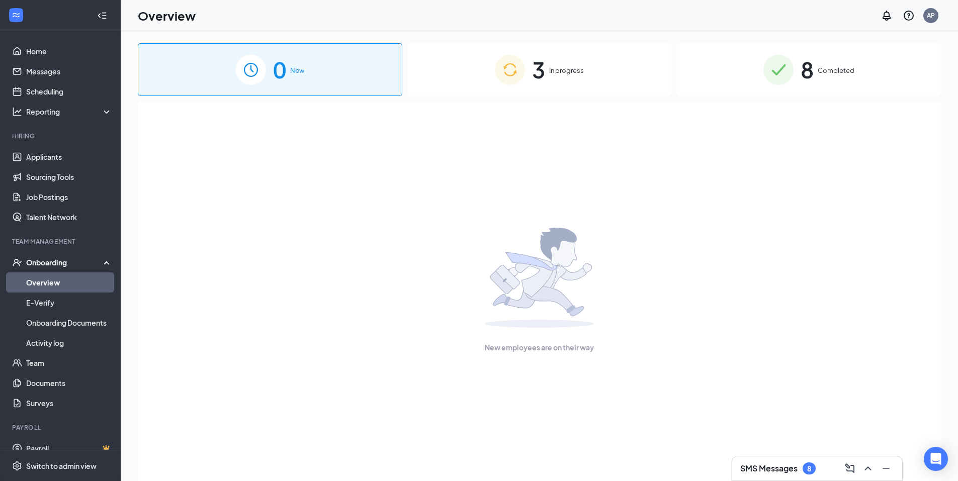
click at [565, 70] on span "In progress" at bounding box center [566, 70] width 35 height 10
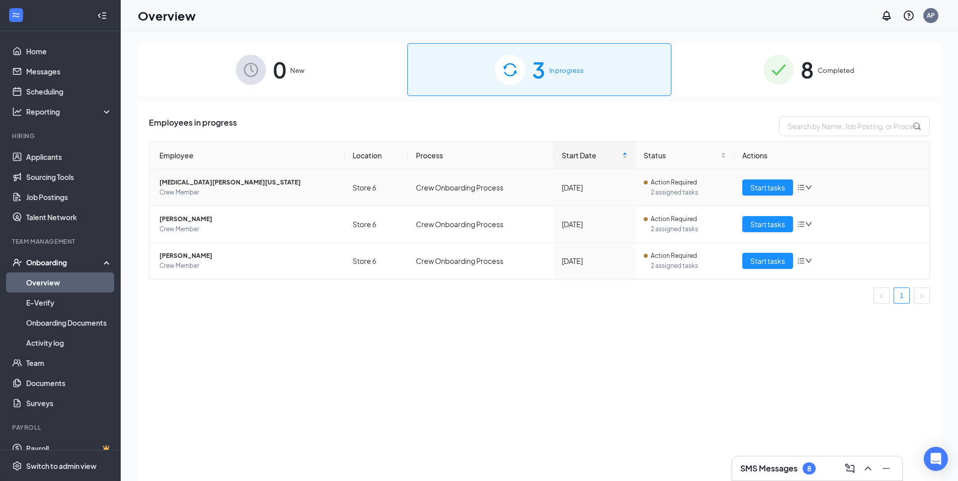
click at [189, 186] on span "[MEDICAL_DATA][PERSON_NAME][US_STATE]" at bounding box center [247, 183] width 177 height 10
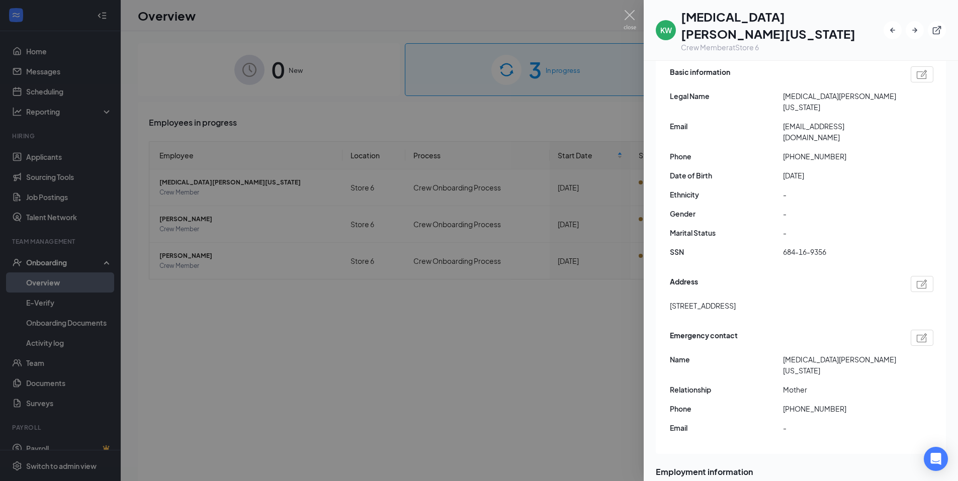
scroll to position [151, 0]
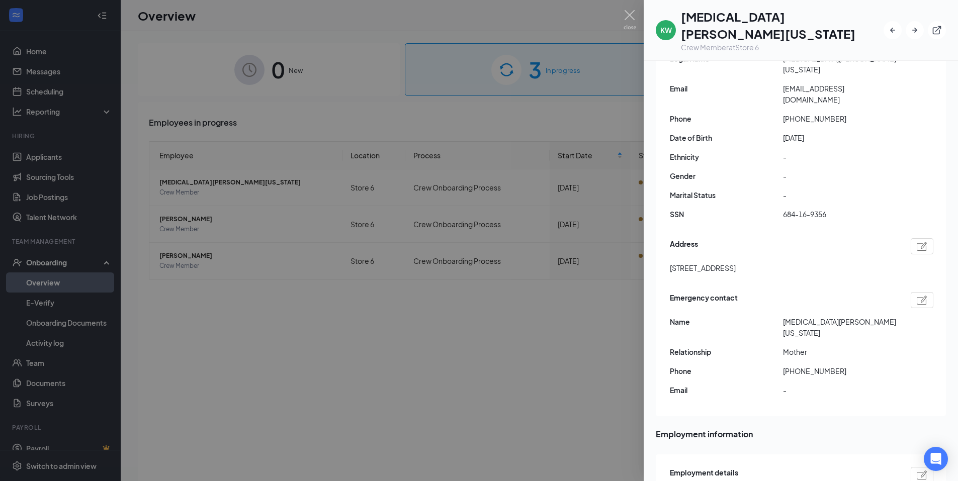
click at [544, 332] on div at bounding box center [479, 240] width 958 height 481
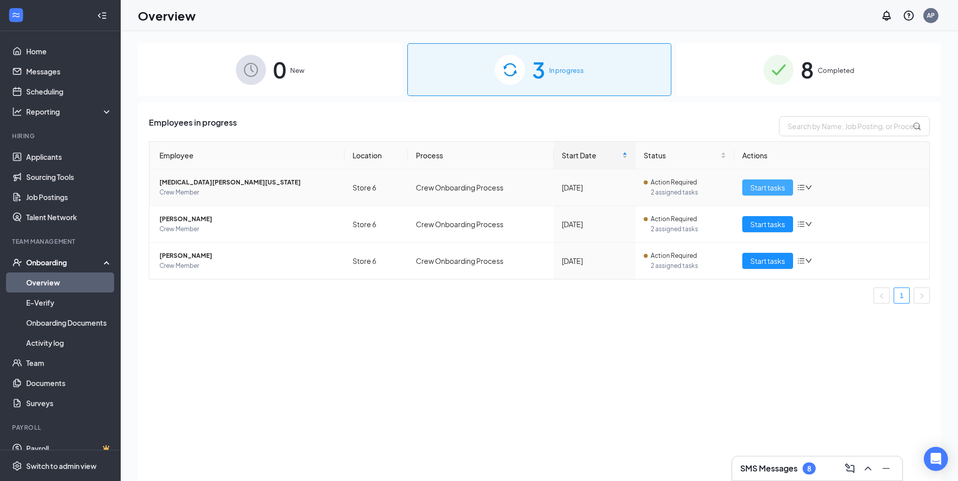
click at [770, 189] on span "Start tasks" at bounding box center [767, 187] width 35 height 11
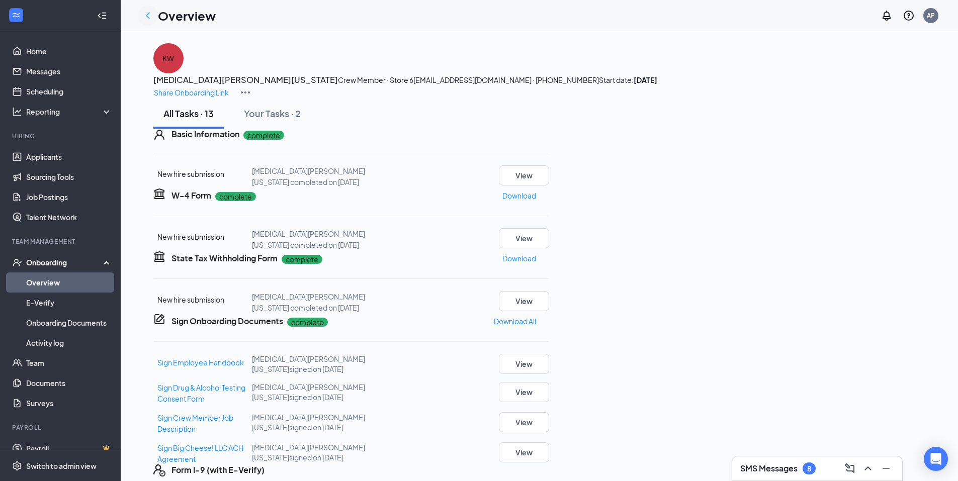
click at [145, 19] on icon "ChevronLeft" at bounding box center [148, 16] width 12 height 12
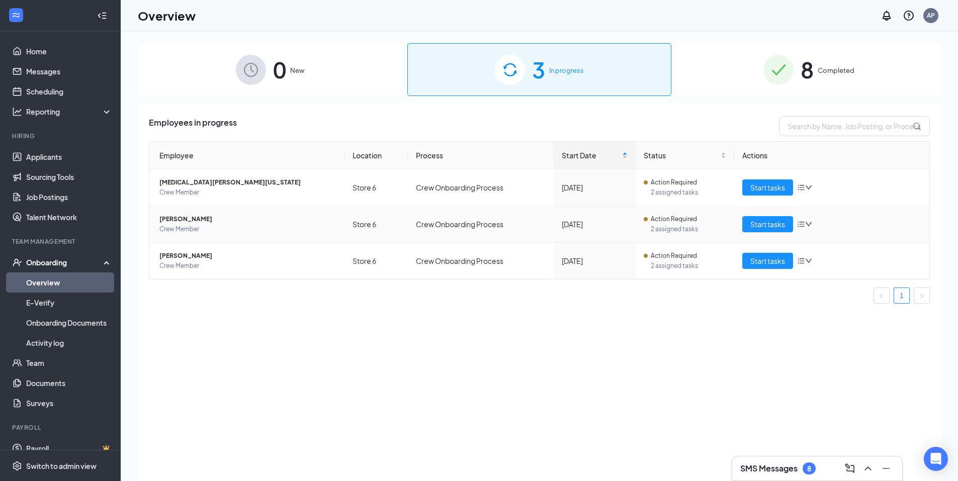
click at [174, 221] on span "[PERSON_NAME]" at bounding box center [247, 219] width 177 height 10
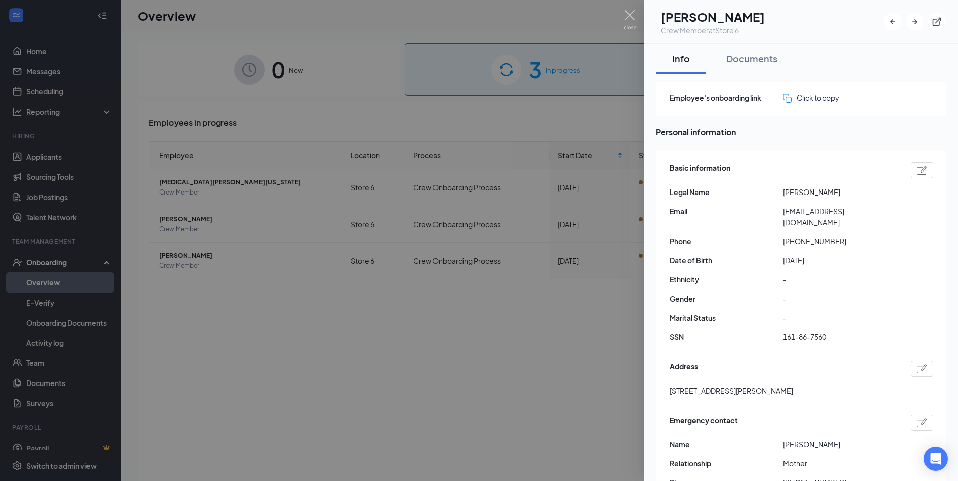
drag, startPoint x: 480, startPoint y: 262, endPoint x: 435, endPoint y: 285, distance: 51.3
click at [480, 263] on div at bounding box center [479, 240] width 958 height 481
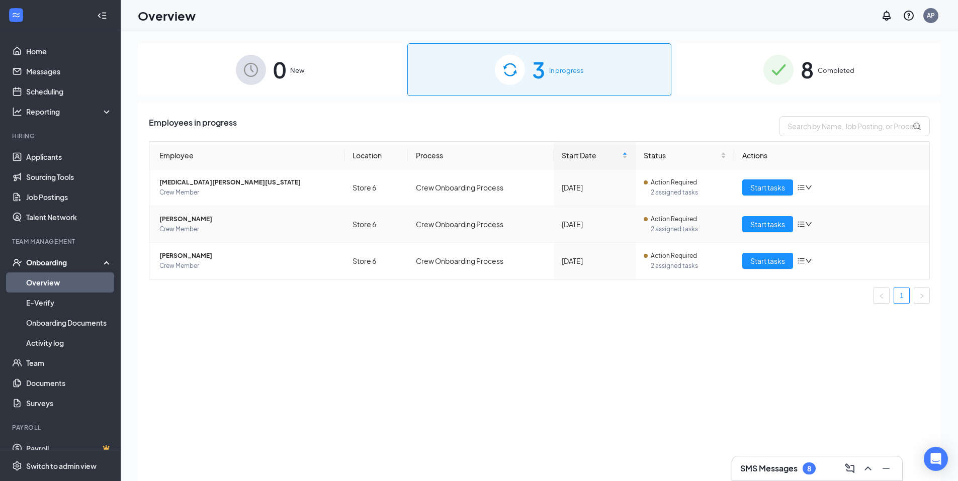
click at [191, 221] on span "[PERSON_NAME]" at bounding box center [247, 219] width 177 height 10
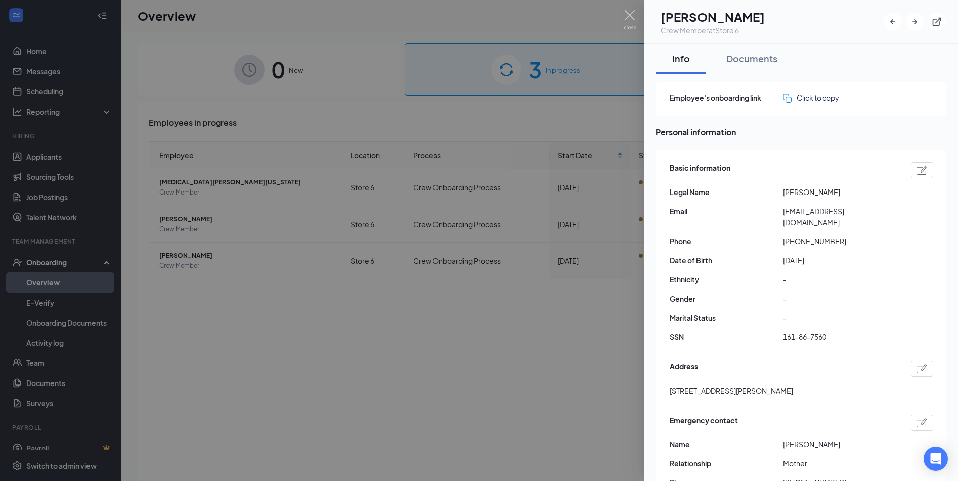
click at [380, 355] on div at bounding box center [479, 240] width 958 height 481
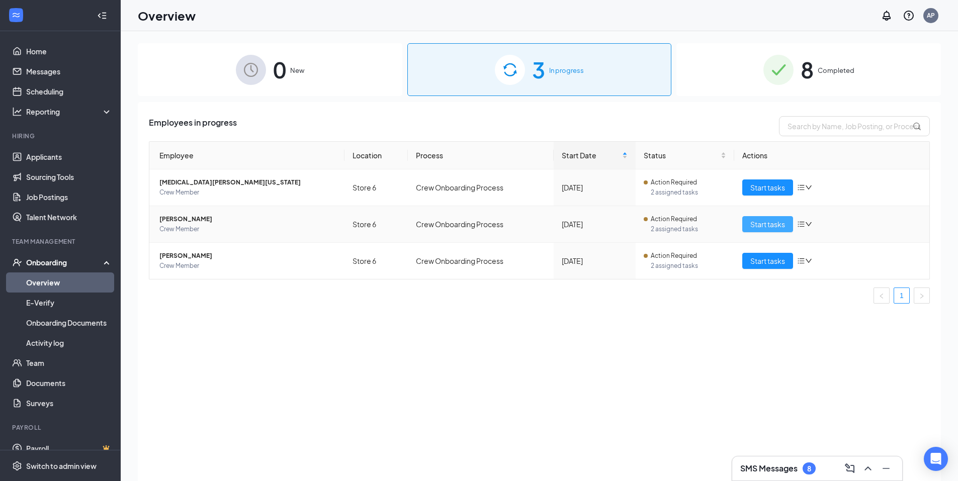
click at [768, 220] on span "Start tasks" at bounding box center [767, 224] width 35 height 11
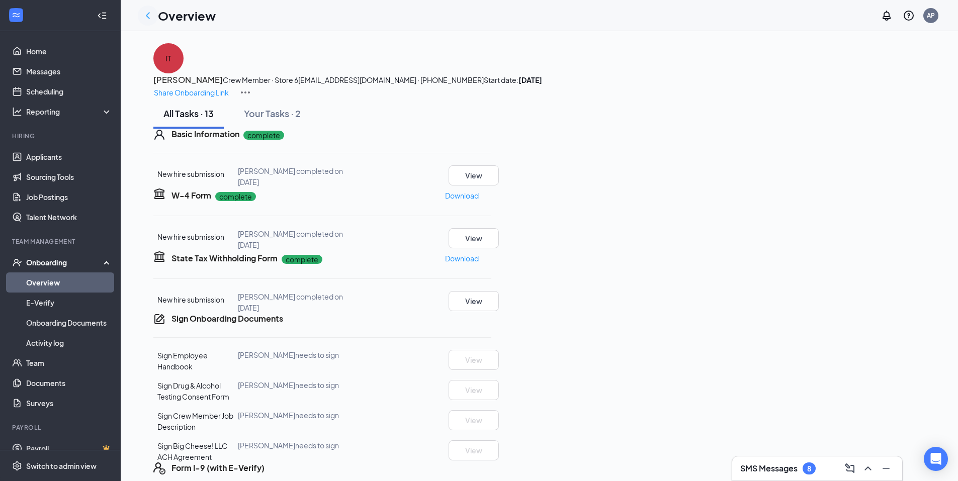
click at [146, 15] on icon "ChevronLeft" at bounding box center [148, 16] width 12 height 12
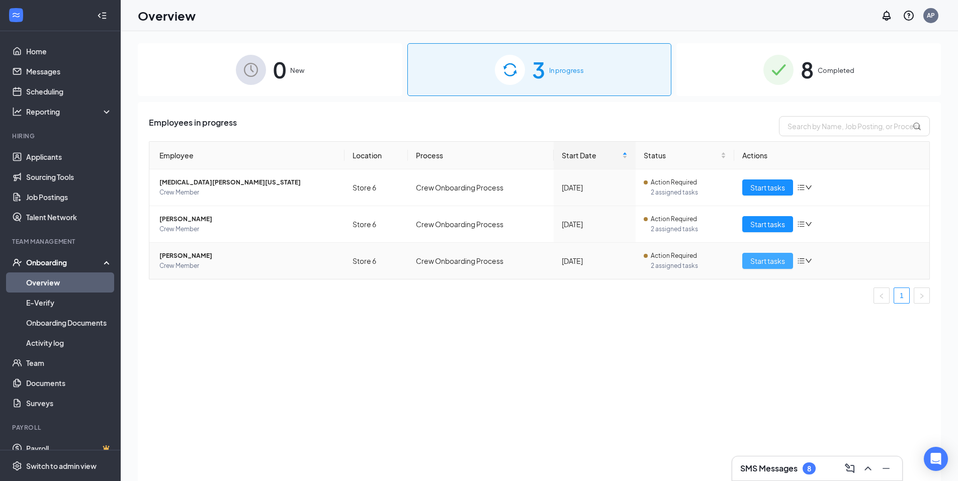
click at [756, 261] on span "Start tasks" at bounding box center [767, 261] width 35 height 11
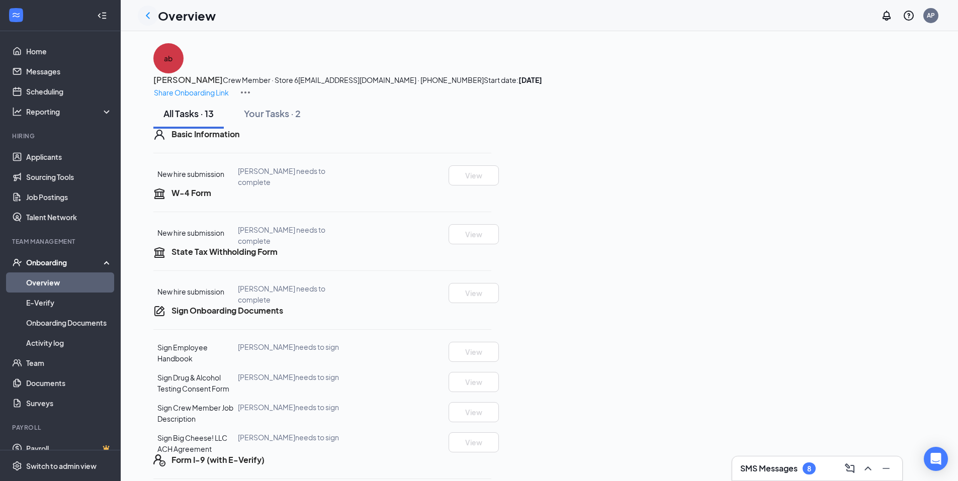
click at [141, 10] on div at bounding box center [148, 16] width 20 height 20
click at [145, 14] on icon "ChevronLeft" at bounding box center [148, 16] width 12 height 12
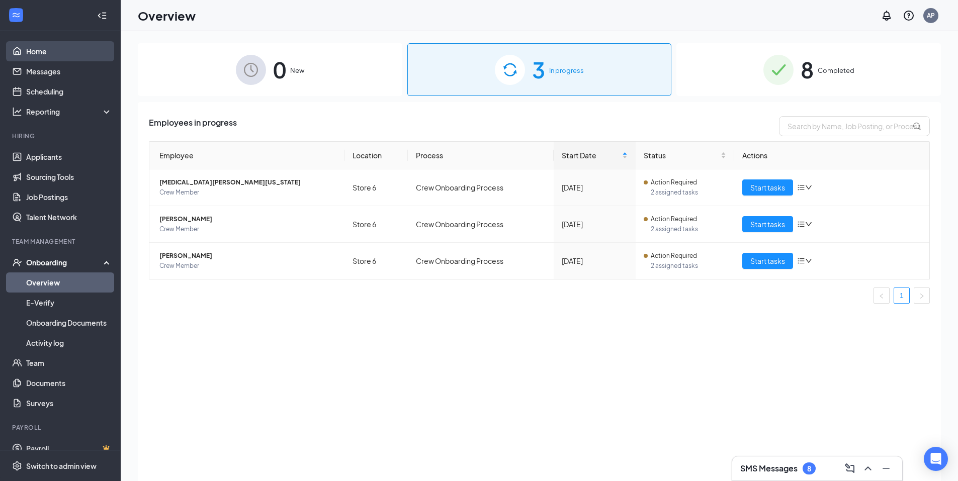
click at [56, 46] on link "Home" at bounding box center [69, 51] width 86 height 20
